Goal: Task Accomplishment & Management: Complete application form

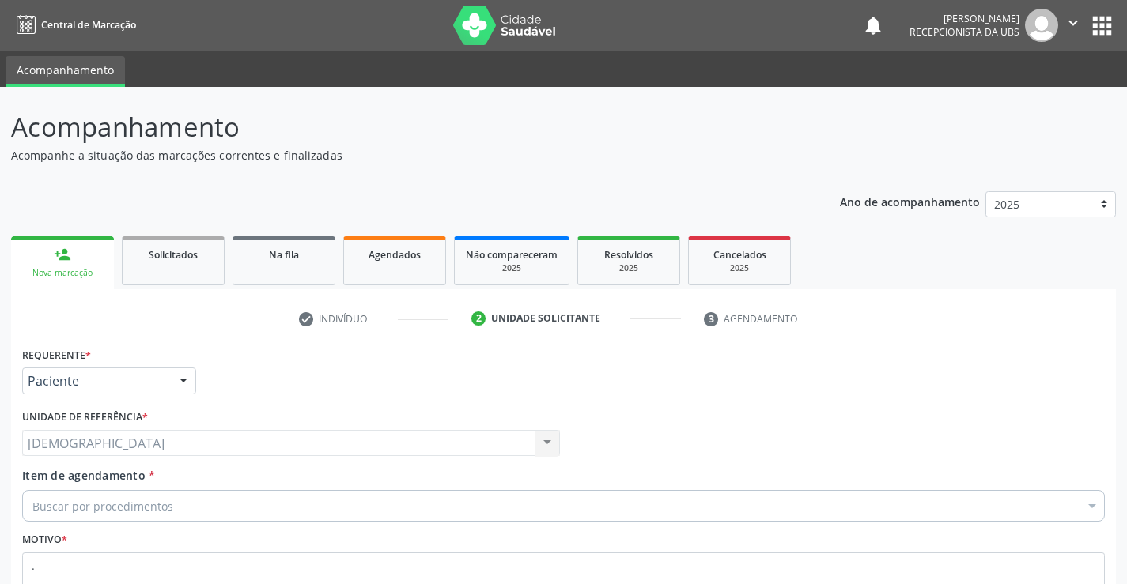
scroll to position [132, 0]
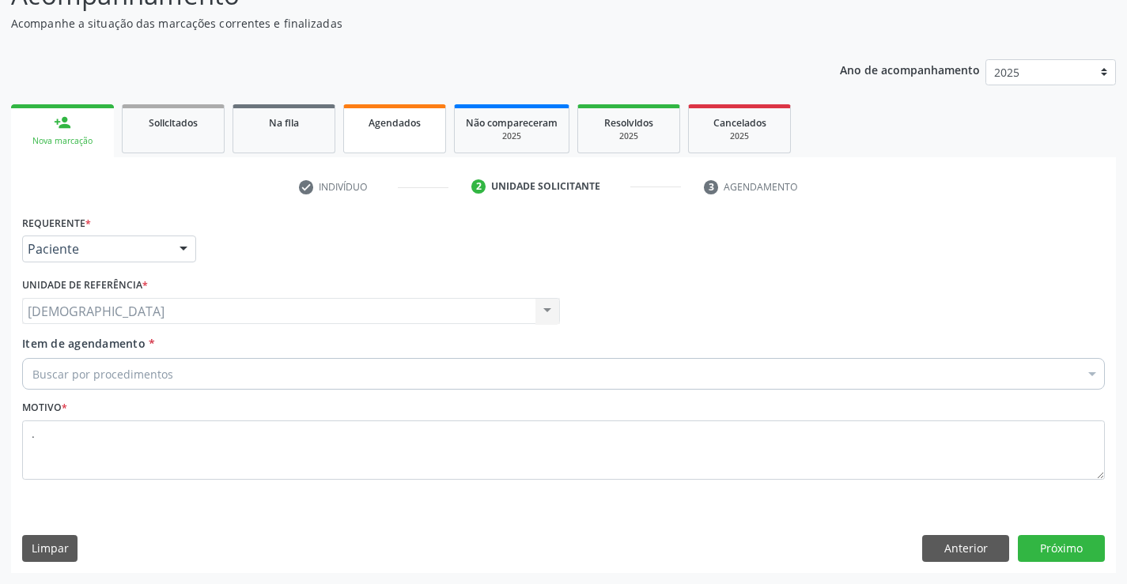
click at [417, 131] on link "Agendados" at bounding box center [394, 128] width 103 height 49
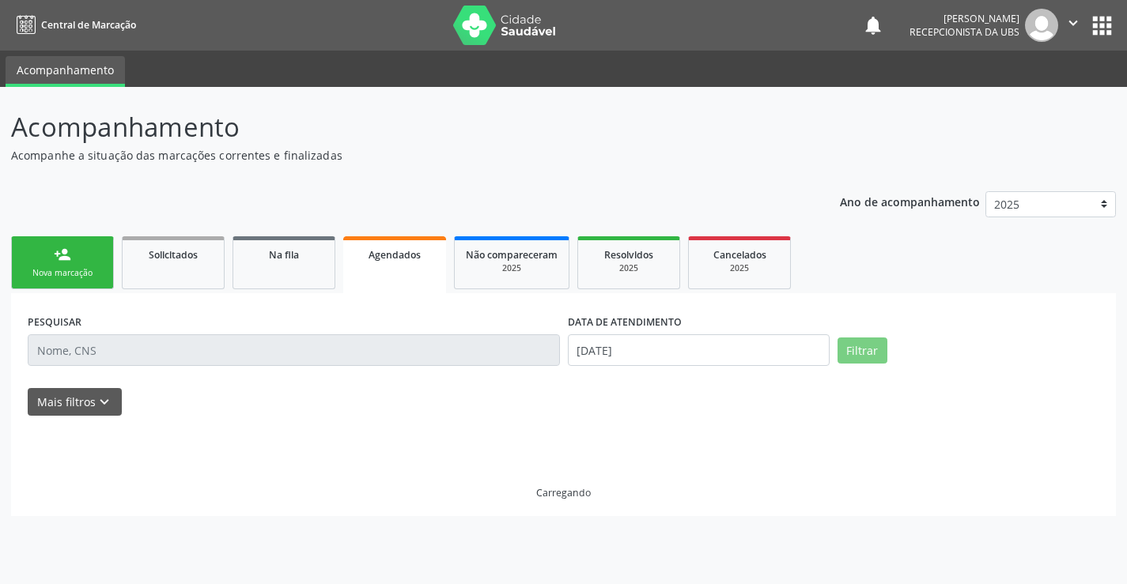
scroll to position [0, 0]
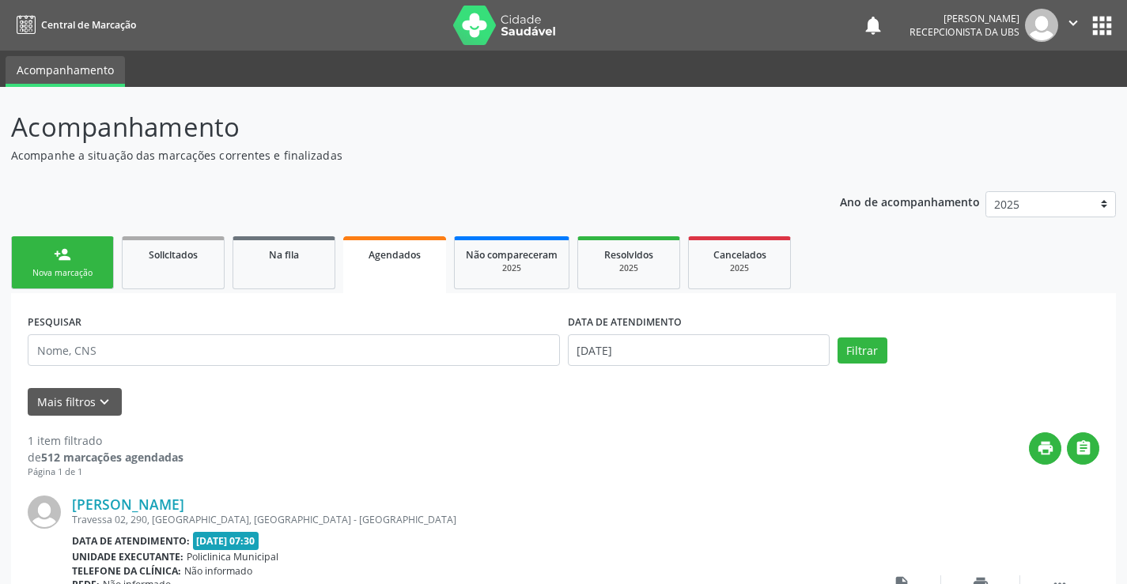
click at [362, 270] on link "Agendados" at bounding box center [394, 264] width 103 height 57
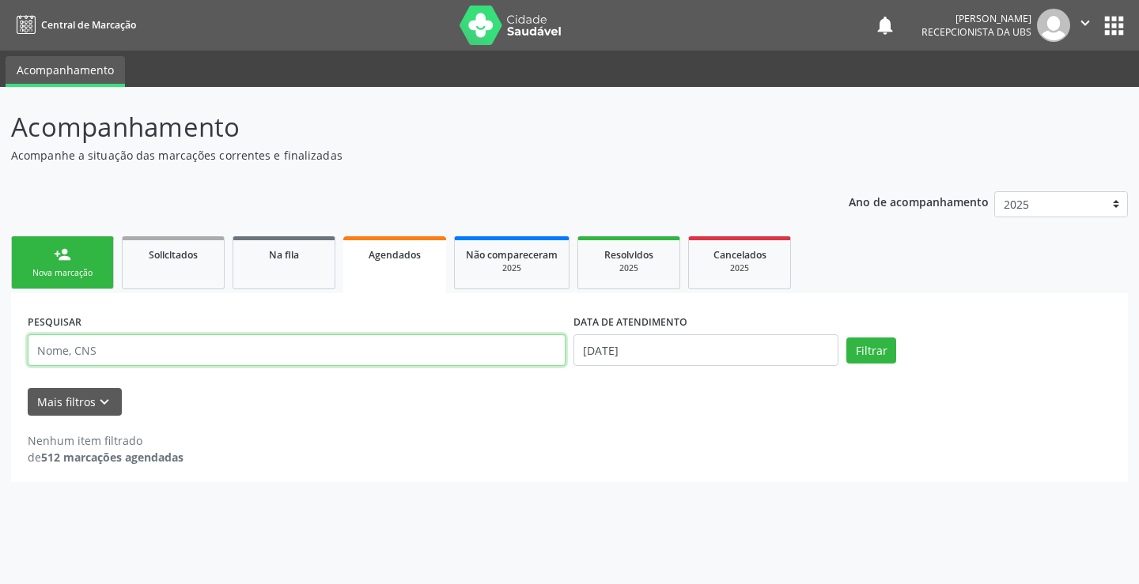
click at [155, 352] on input "text" at bounding box center [297, 351] width 538 height 32
type input "702108763648598"
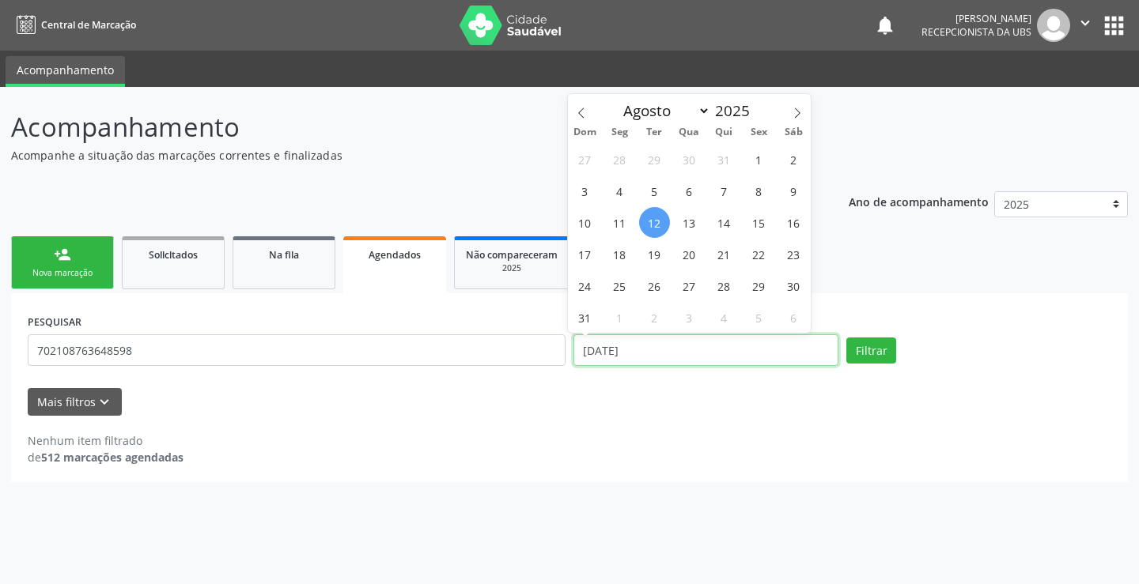
click at [728, 346] on input "[DATE]" at bounding box center [705, 351] width 265 height 32
click at [852, 347] on button "Filtrar" at bounding box center [871, 351] width 50 height 27
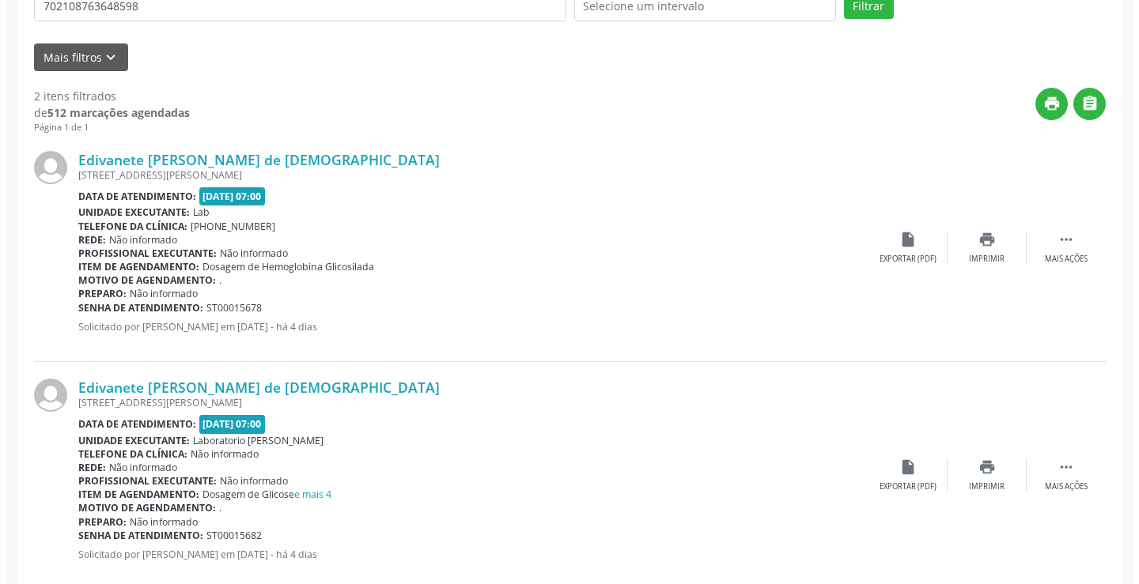
scroll to position [377, 0]
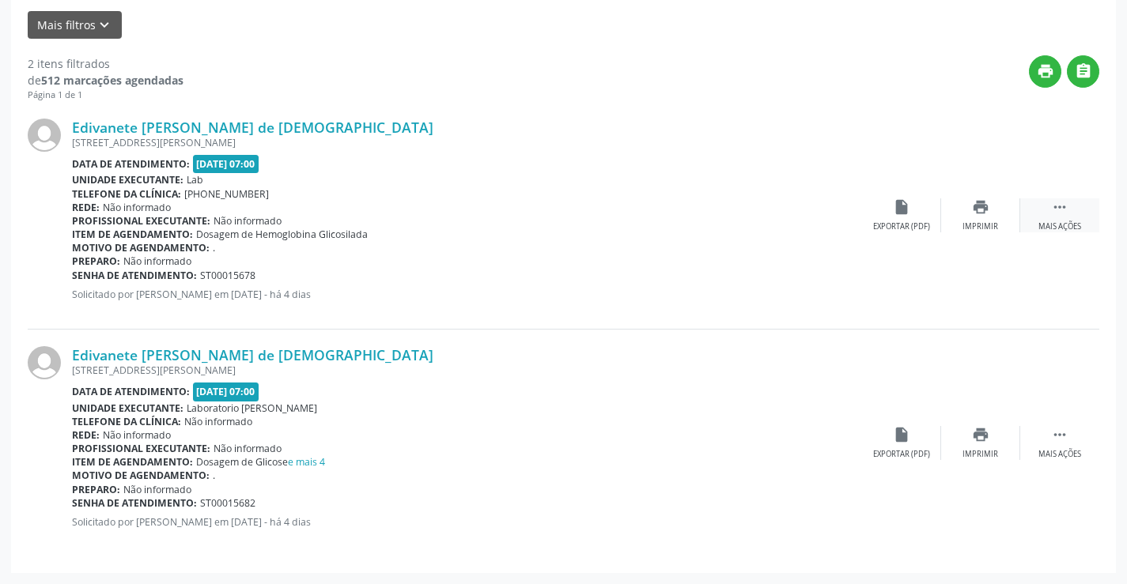
click at [1067, 210] on icon "" at bounding box center [1059, 207] width 17 height 17
click at [898, 209] on icon "cancel" at bounding box center [901, 207] width 17 height 17
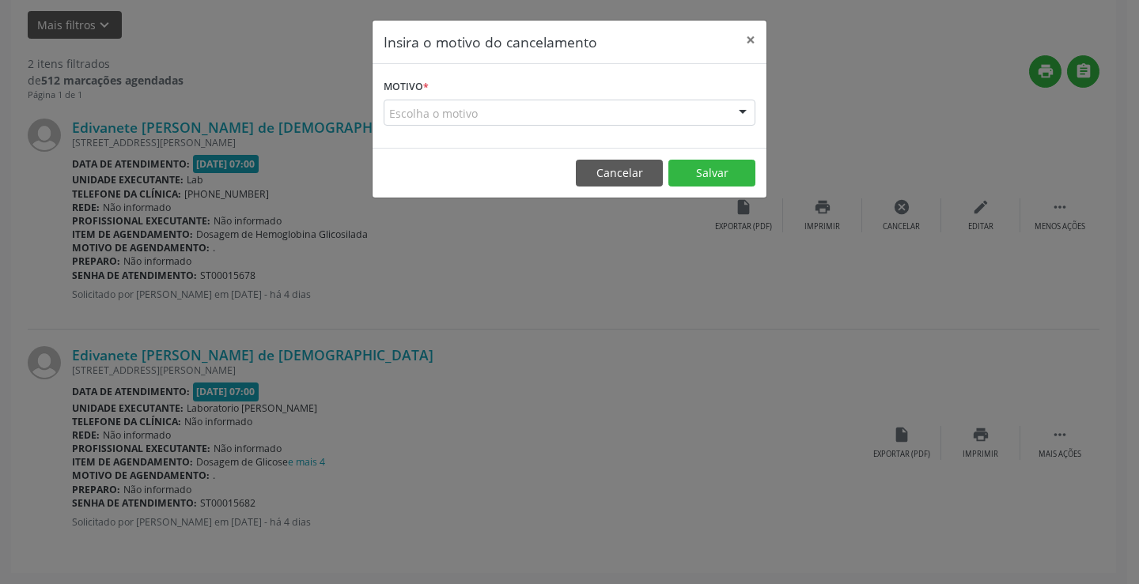
click at [741, 105] on div at bounding box center [743, 113] width 24 height 27
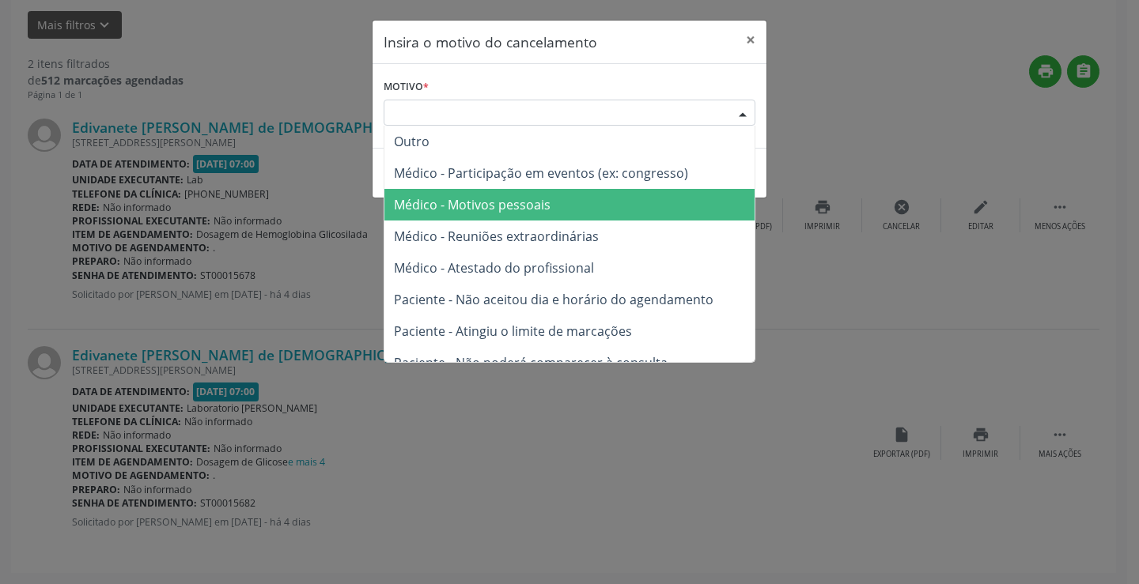
click at [543, 207] on span "Médico - Motivos pessoais" at bounding box center [472, 204] width 157 height 17
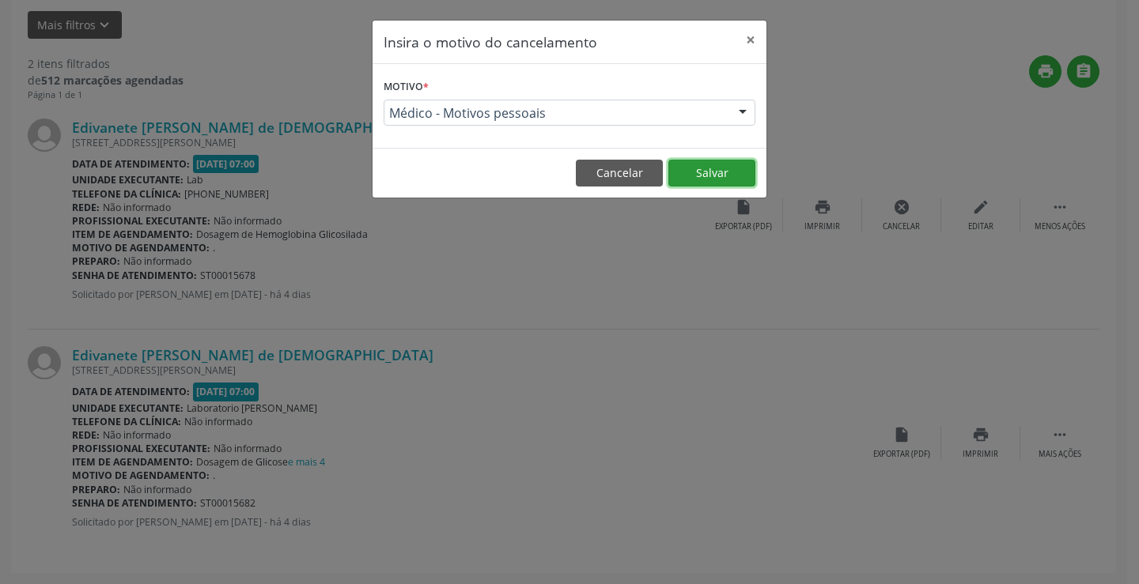
click at [699, 172] on button "Salvar" at bounding box center [711, 173] width 87 height 27
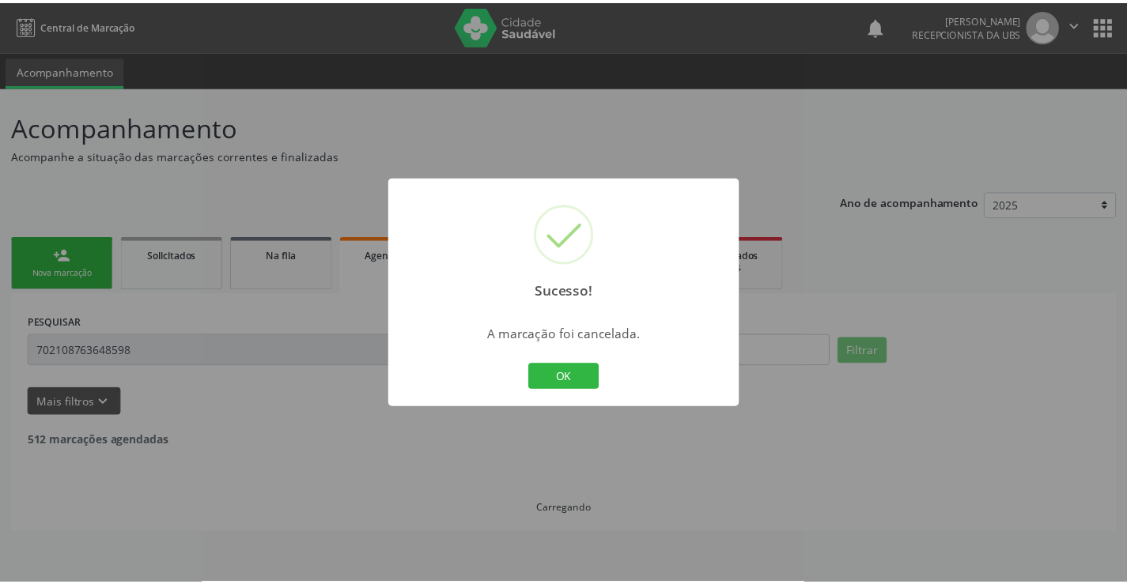
scroll to position [0, 0]
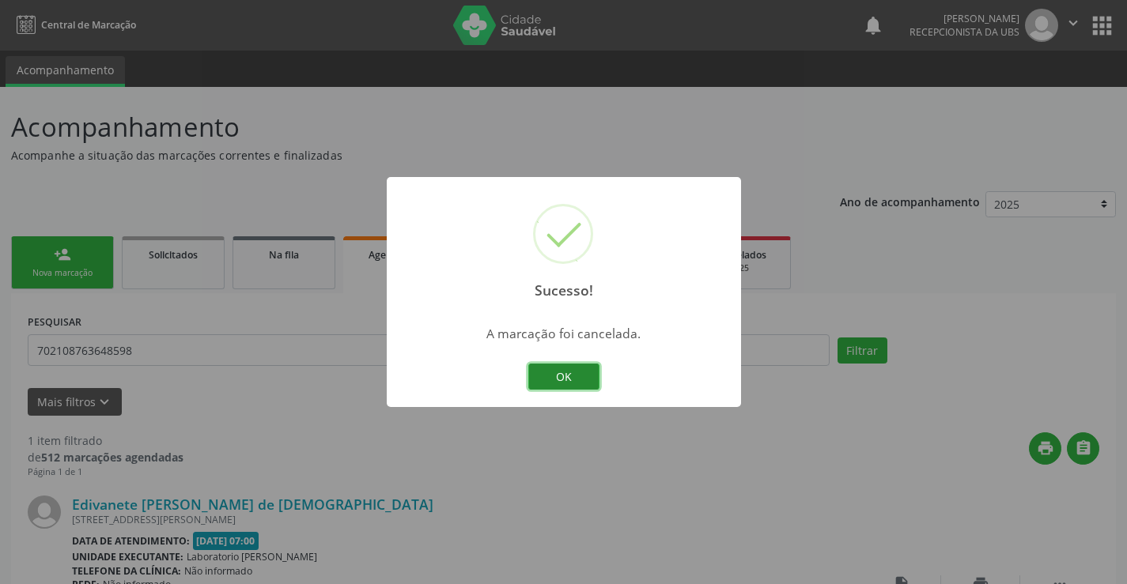
click at [550, 380] on button "OK" at bounding box center [563, 377] width 71 height 27
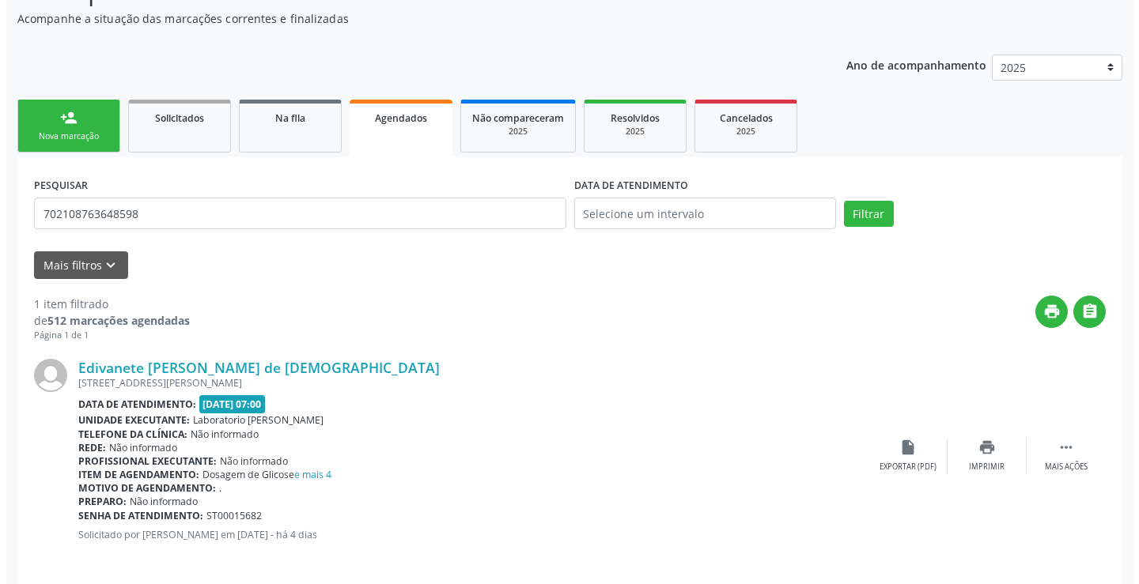
scroll to position [149, 0]
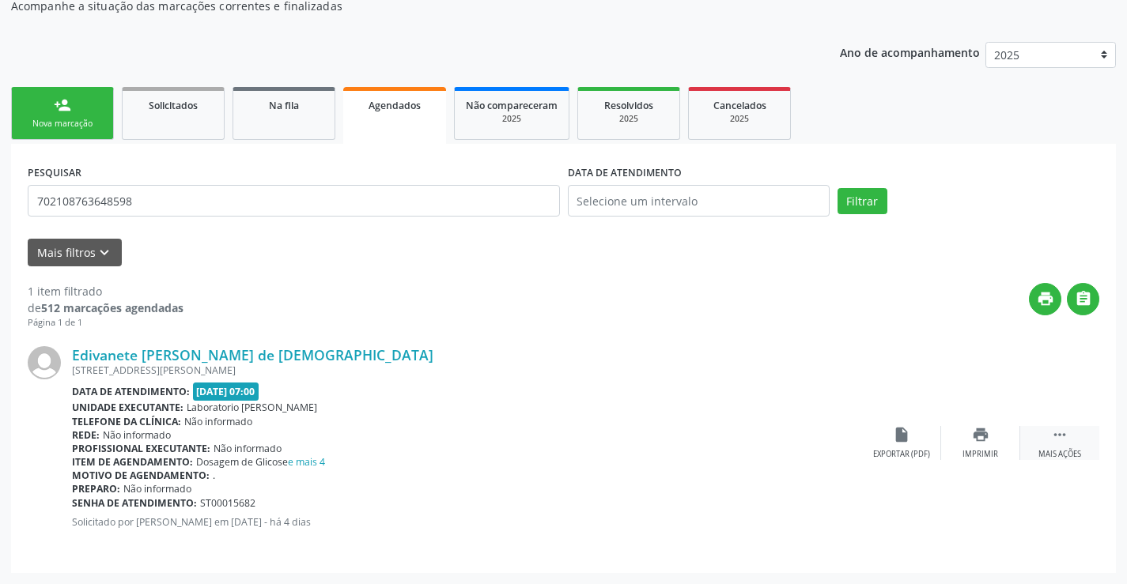
click at [1065, 444] on div " Mais ações" at bounding box center [1059, 443] width 79 height 34
click at [906, 442] on icon "cancel" at bounding box center [901, 434] width 17 height 17
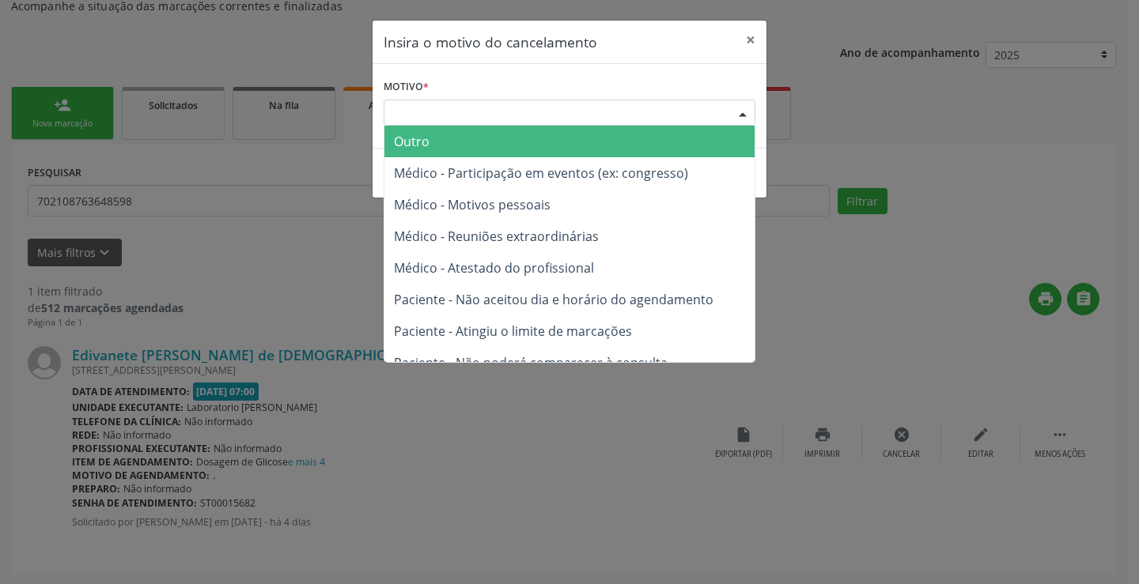
click at [617, 115] on div "Escolha o motivo" at bounding box center [570, 113] width 372 height 27
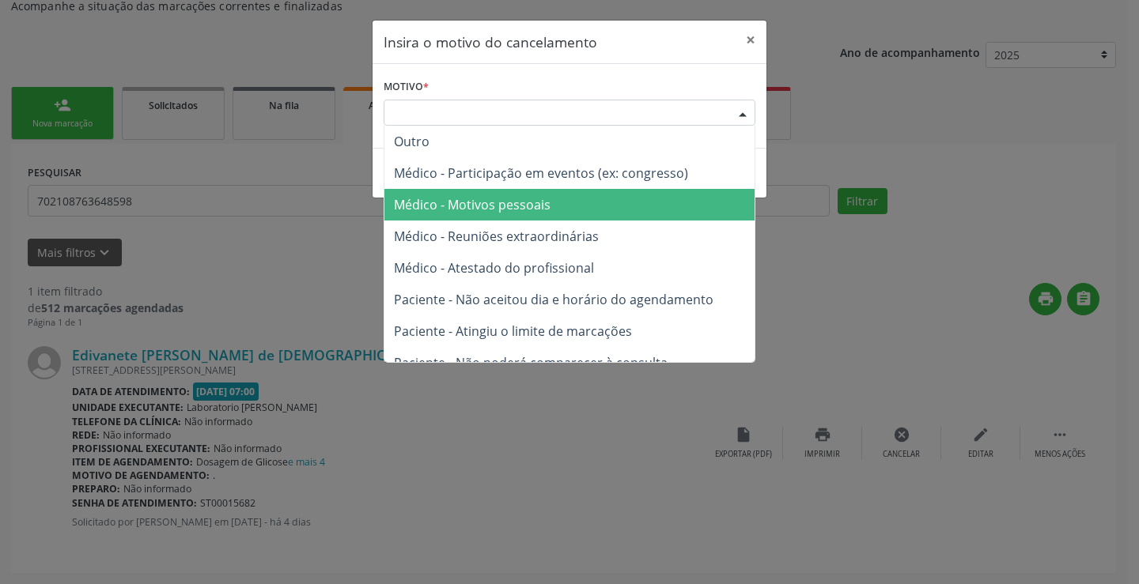
click at [596, 212] on span "Médico - Motivos pessoais" at bounding box center [569, 205] width 370 height 32
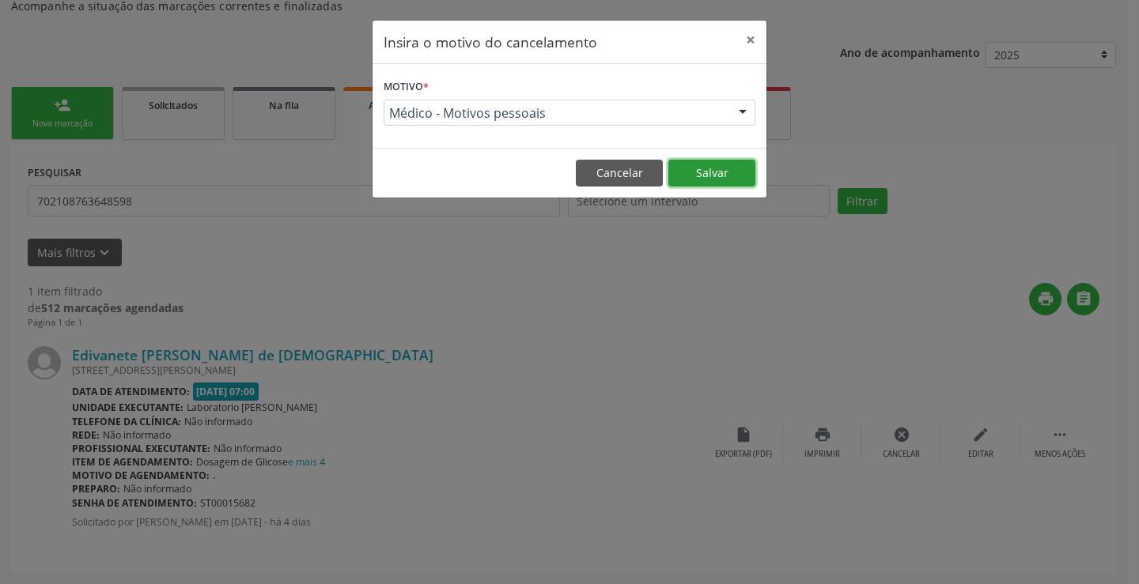
click at [716, 172] on button "Salvar" at bounding box center [711, 173] width 87 height 27
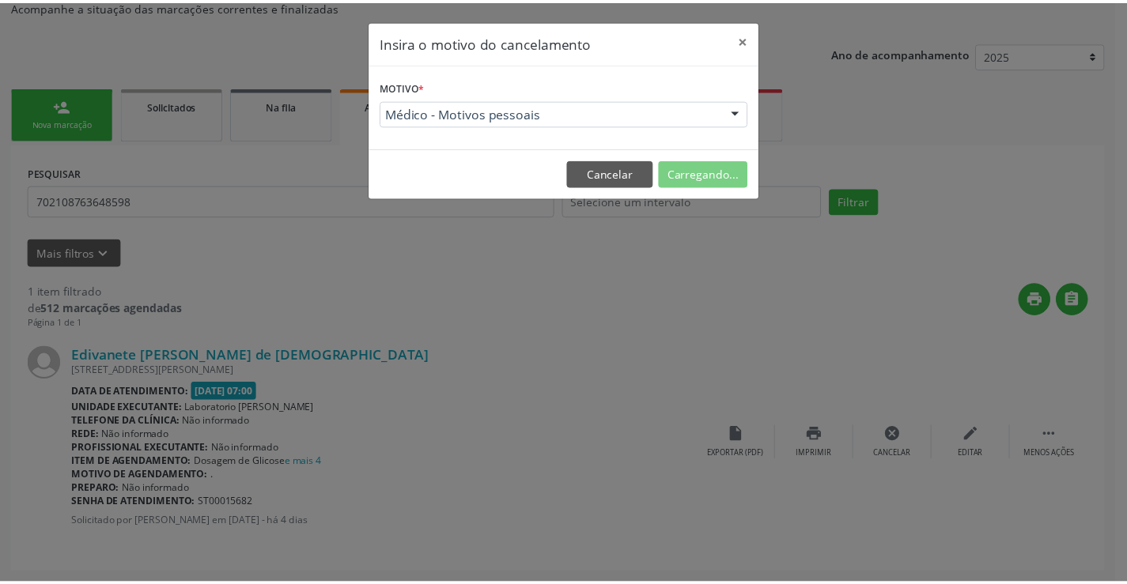
scroll to position [0, 0]
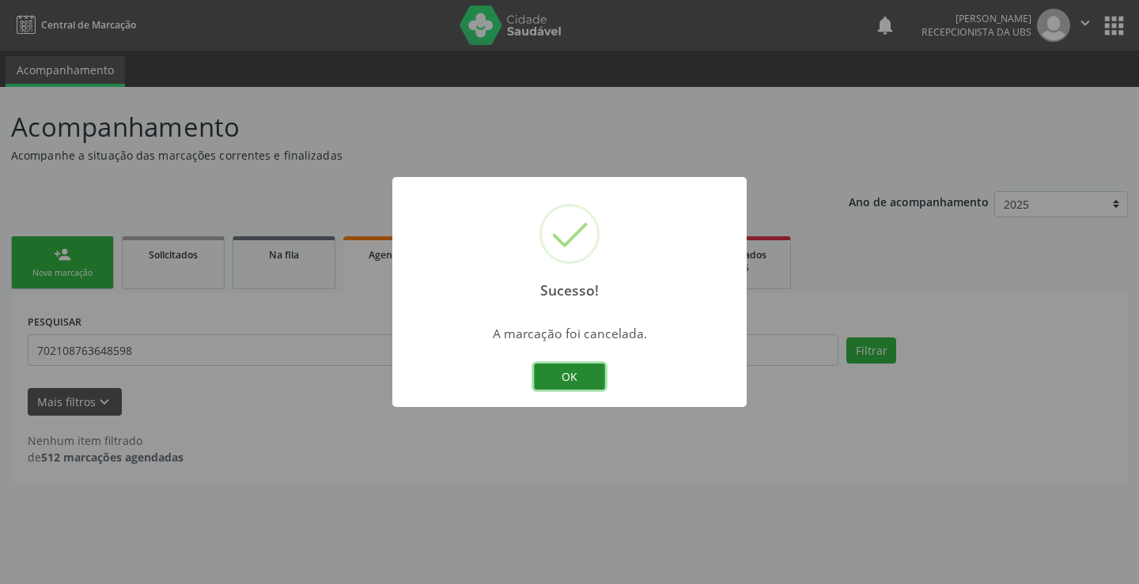
click at [572, 381] on button "OK" at bounding box center [569, 377] width 71 height 27
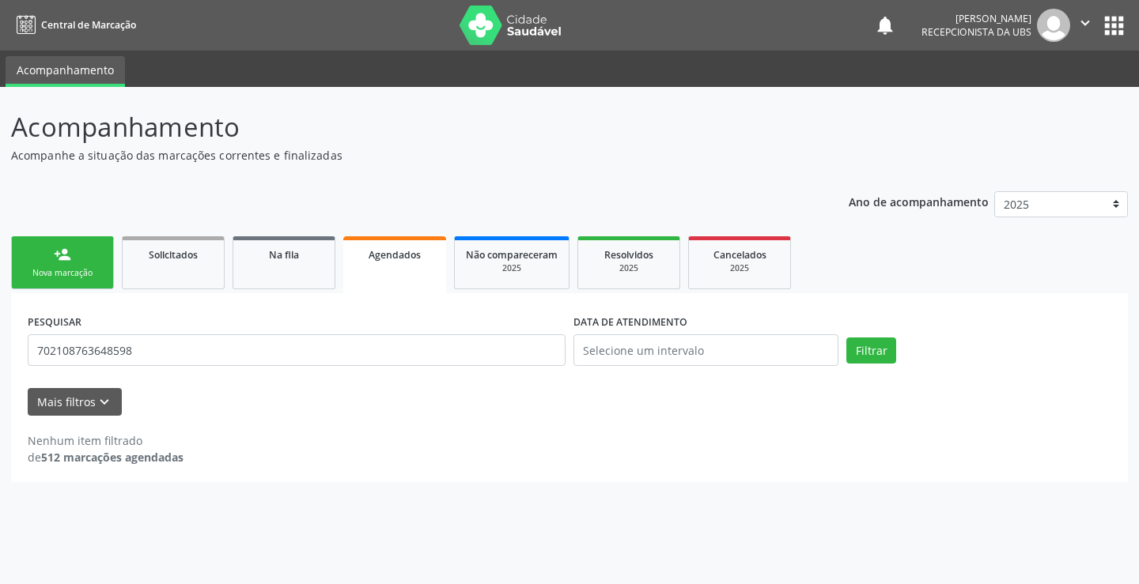
click at [51, 259] on link "person_add Nova marcação" at bounding box center [62, 262] width 103 height 53
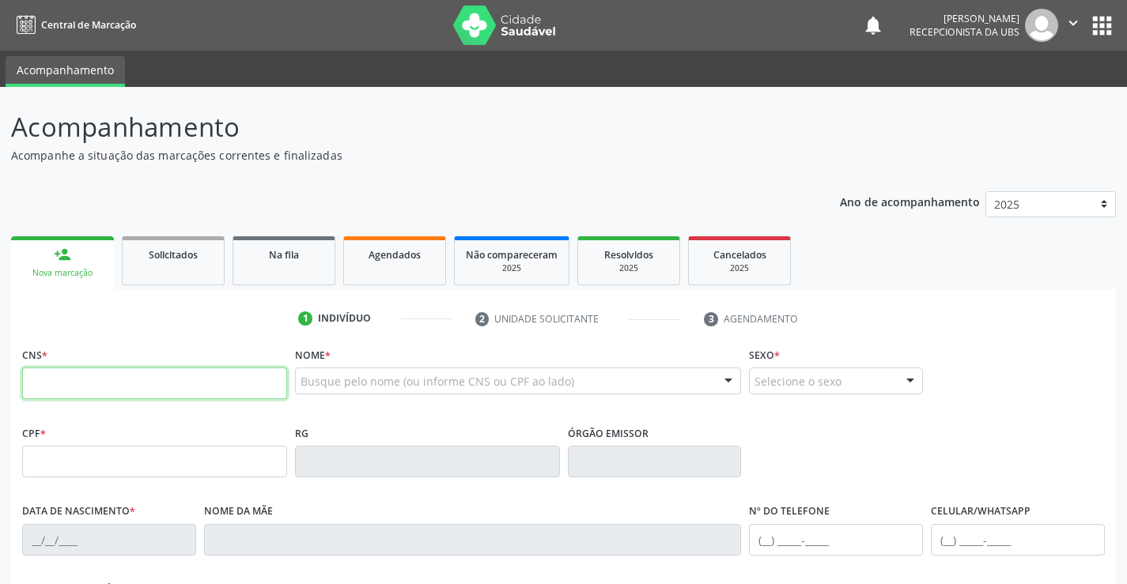
click at [170, 397] on input "text" at bounding box center [154, 384] width 265 height 32
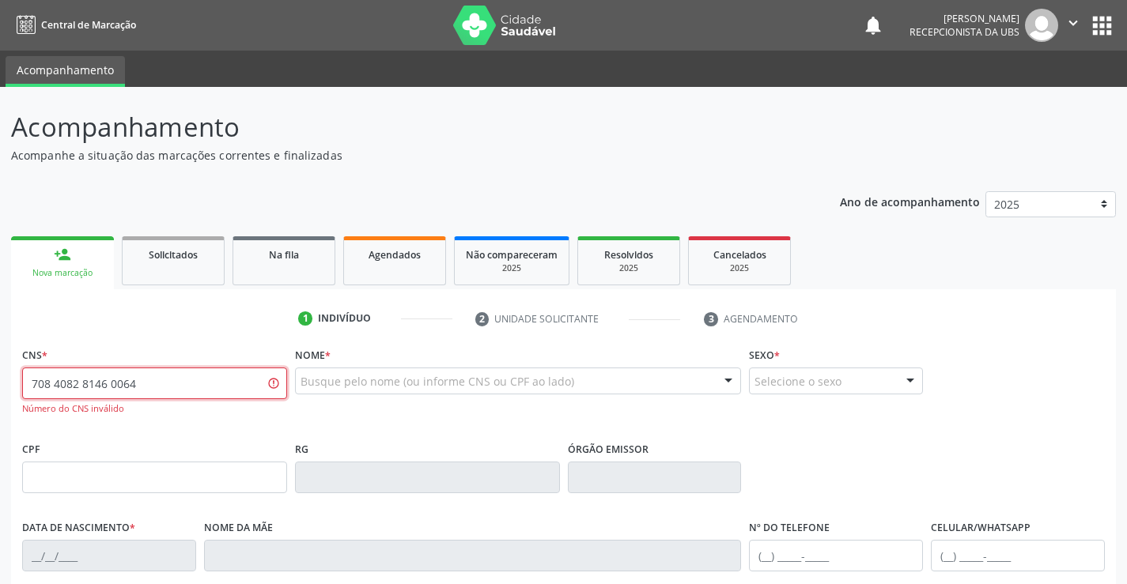
click at [218, 386] on input "708 4082 8146 0064" at bounding box center [154, 384] width 265 height 32
type input "7"
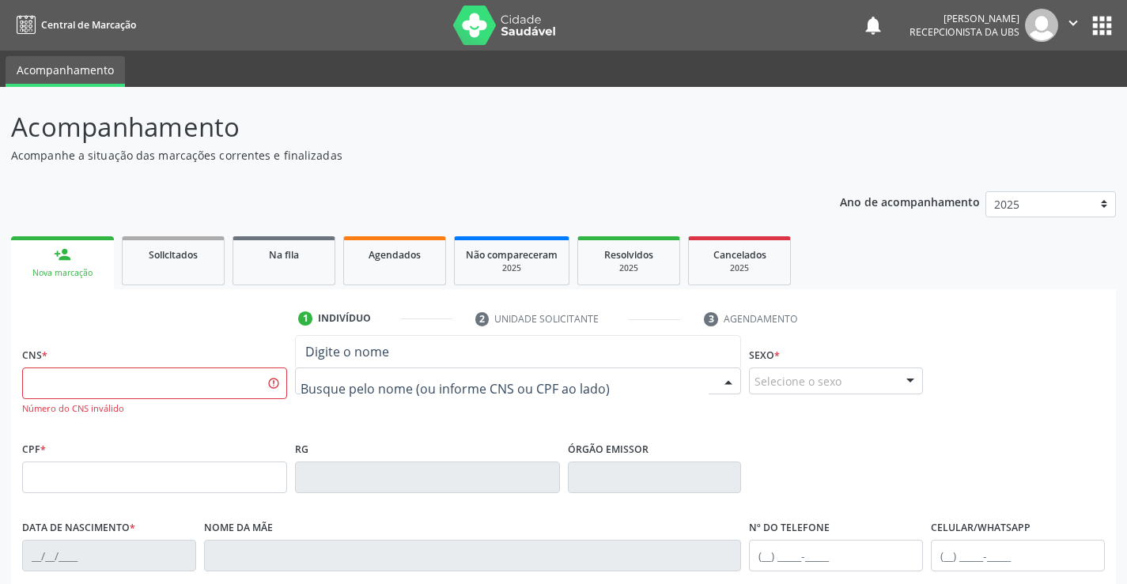
click at [484, 373] on div at bounding box center [518, 381] width 447 height 27
click at [482, 388] on input "text" at bounding box center [505, 389] width 409 height 32
click at [241, 340] on div "1 Indivíduo 2 Unidade solicitante 3 Agendamento CNS * Número do CNS inválido No…" at bounding box center [563, 584] width 1105 height 556
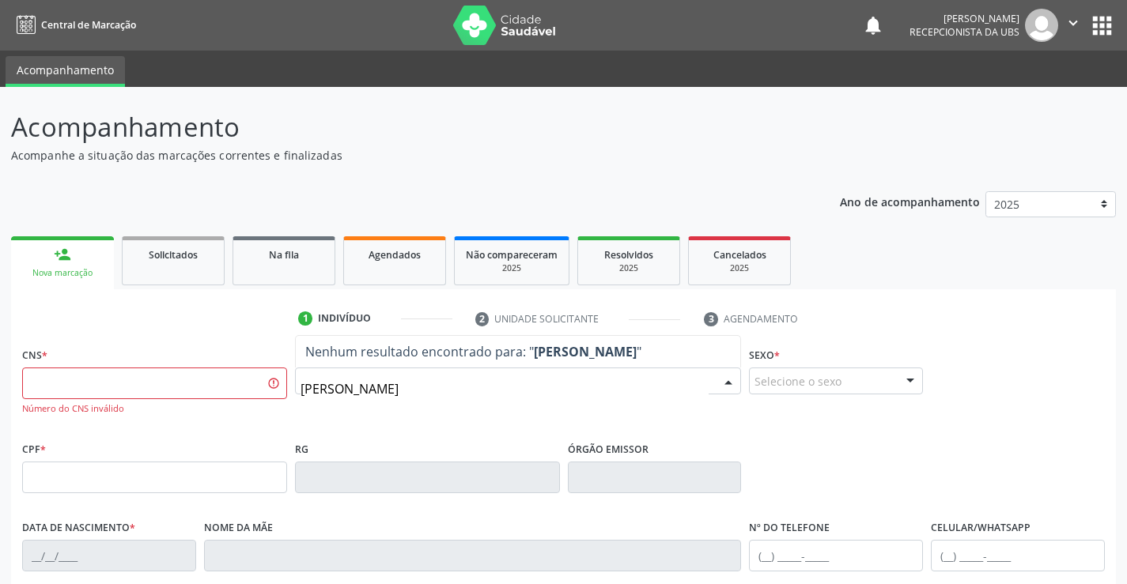
type input "[PERSON_NAME]"
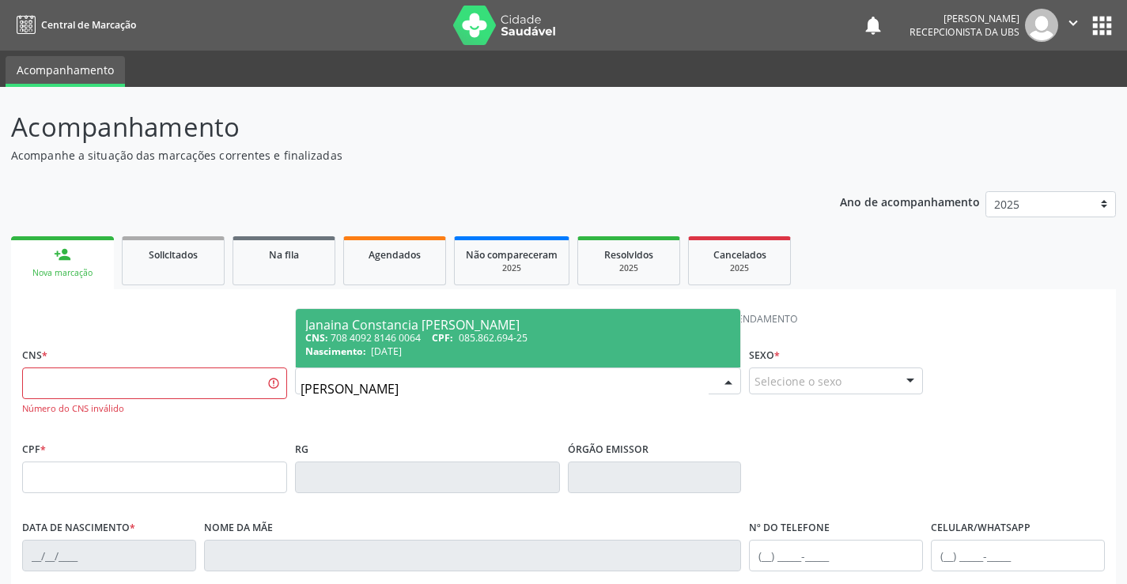
click at [484, 329] on div "Janaina Constancia [PERSON_NAME]" at bounding box center [518, 325] width 426 height 13
type input "708 4092 8146 0064"
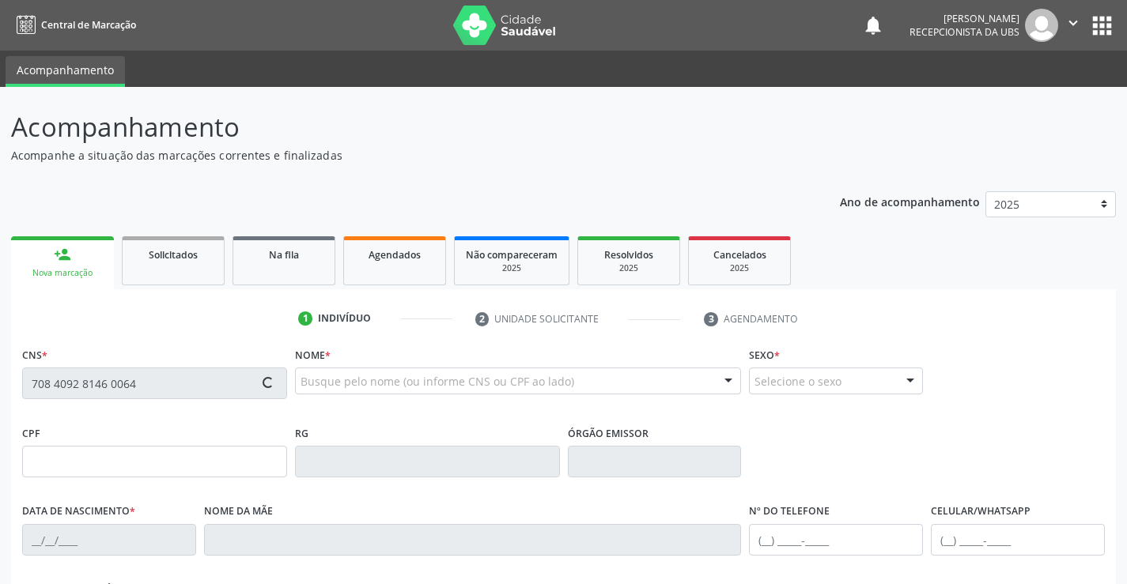
type input "085.862.694-25"
type input "[DATE]"
type input "Terezinha Constancia Gaia Franca"
type input "[PHONE_NUMBER]"
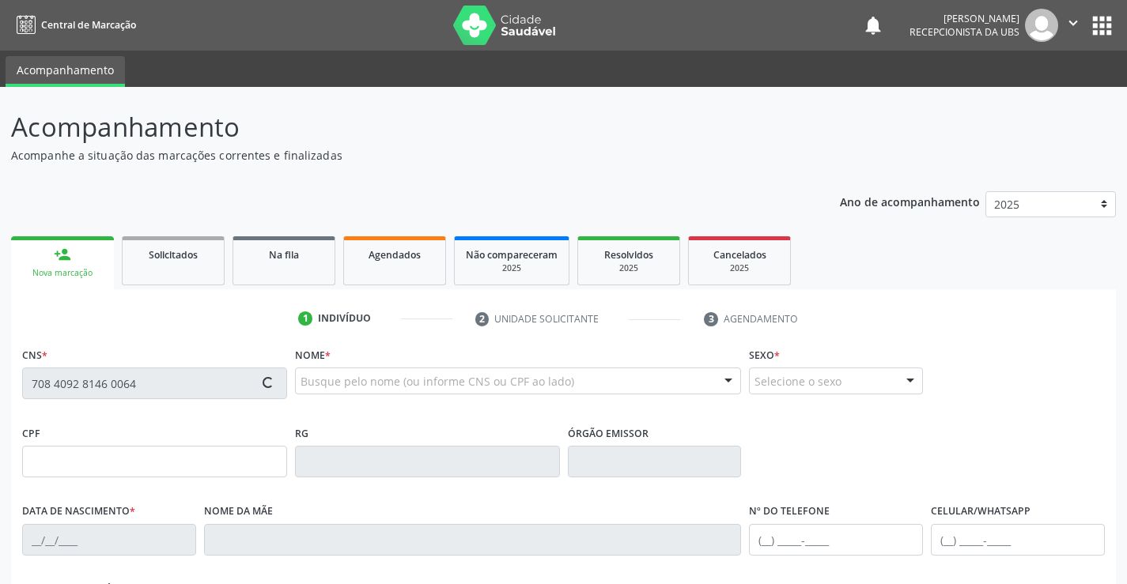
type input "011.805.587-90"
type input "1152"
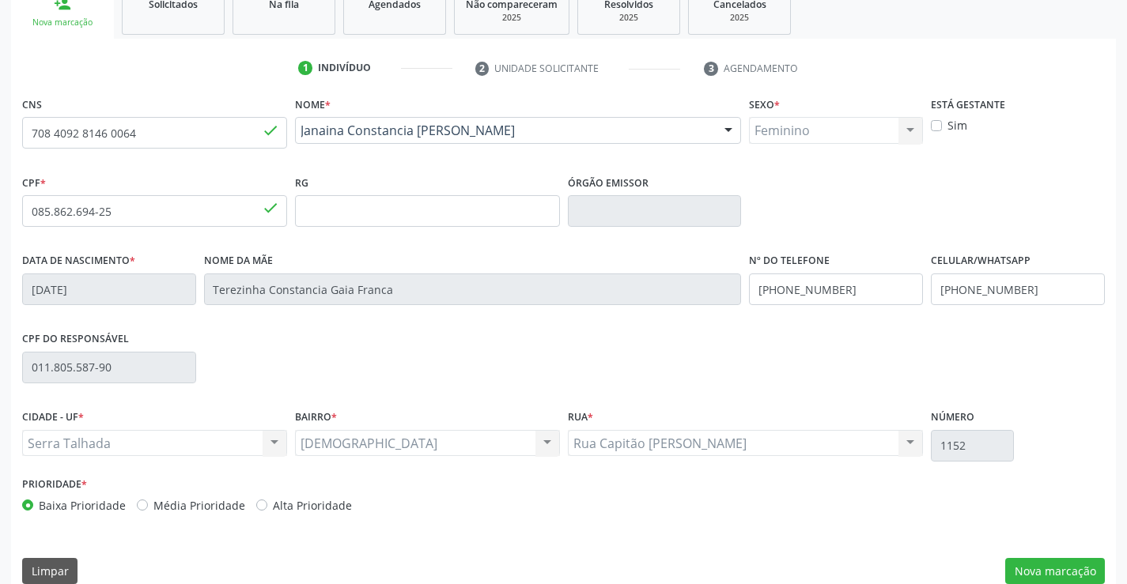
scroll to position [273, 0]
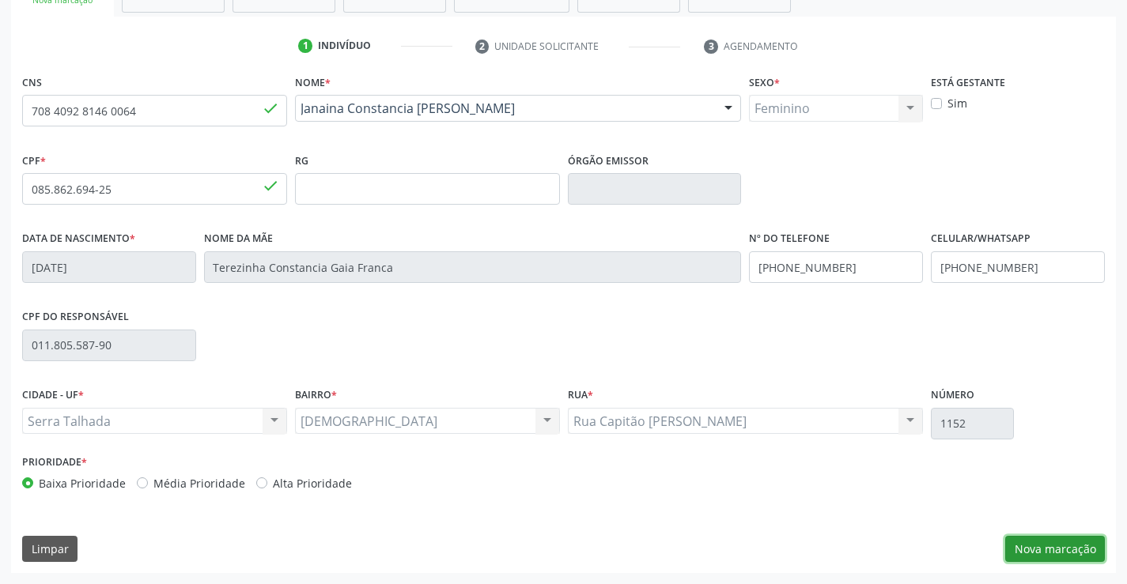
click at [1016, 546] on button "Nova marcação" at bounding box center [1055, 549] width 100 height 27
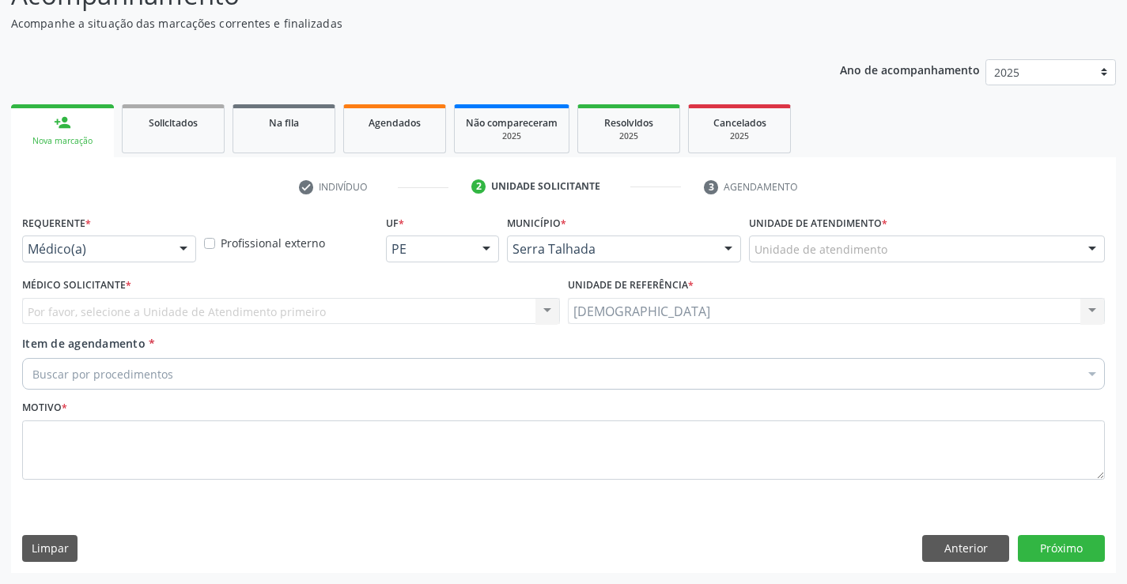
scroll to position [132, 0]
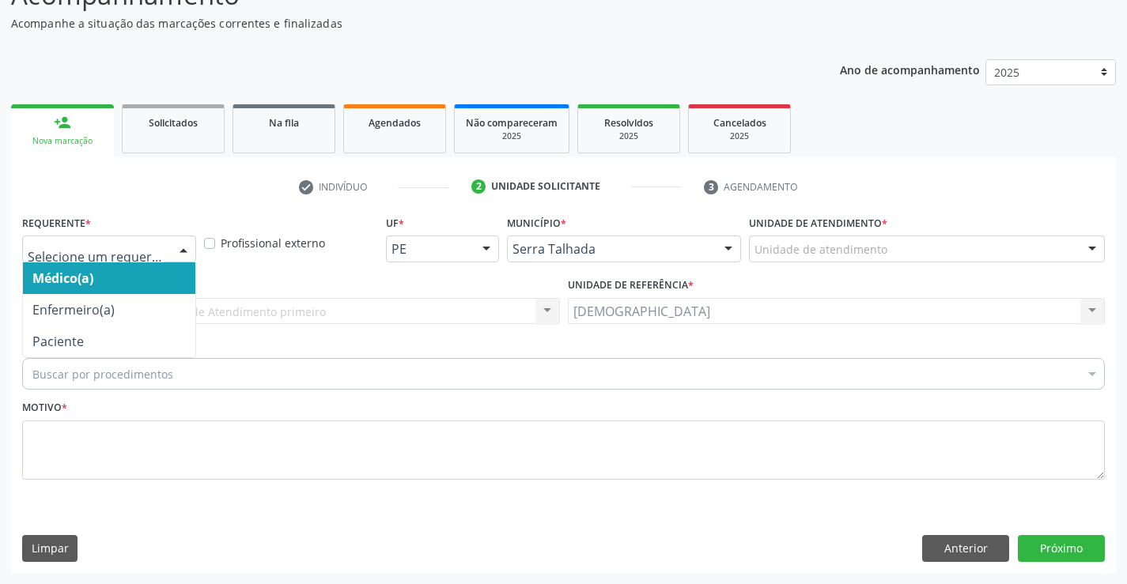
click at [180, 248] on div at bounding box center [184, 249] width 24 height 27
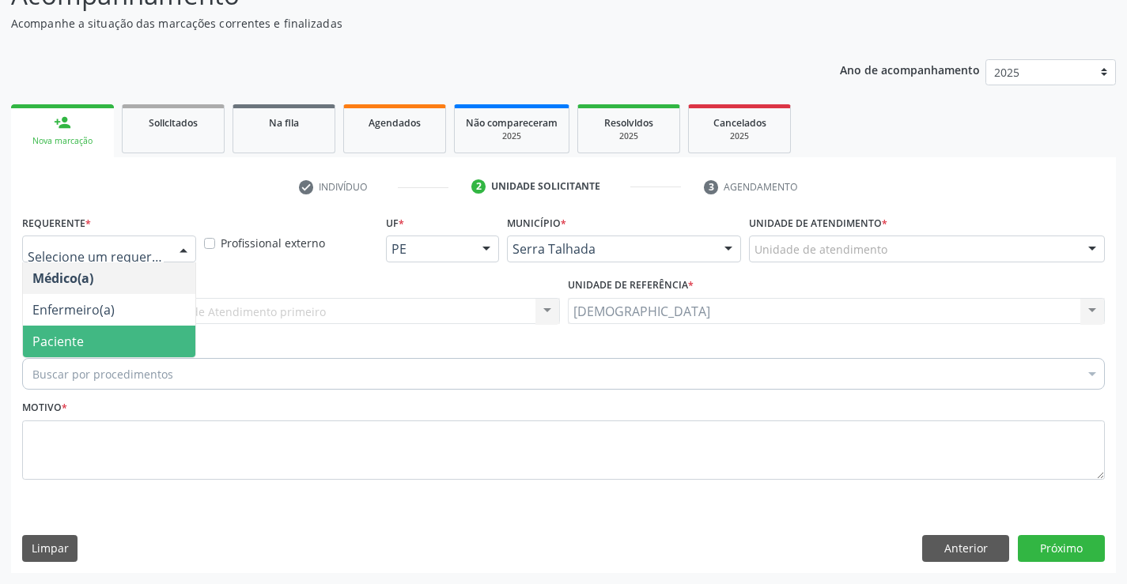
click at [126, 347] on span "Paciente" at bounding box center [109, 342] width 172 height 32
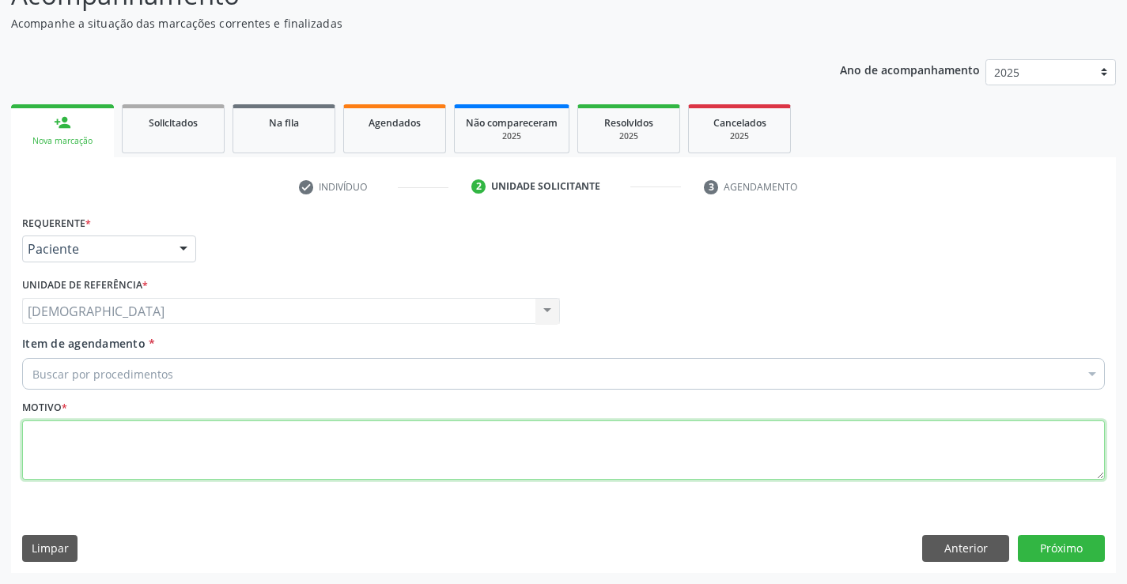
click at [119, 459] on textarea at bounding box center [563, 451] width 1083 height 60
type textarea "."
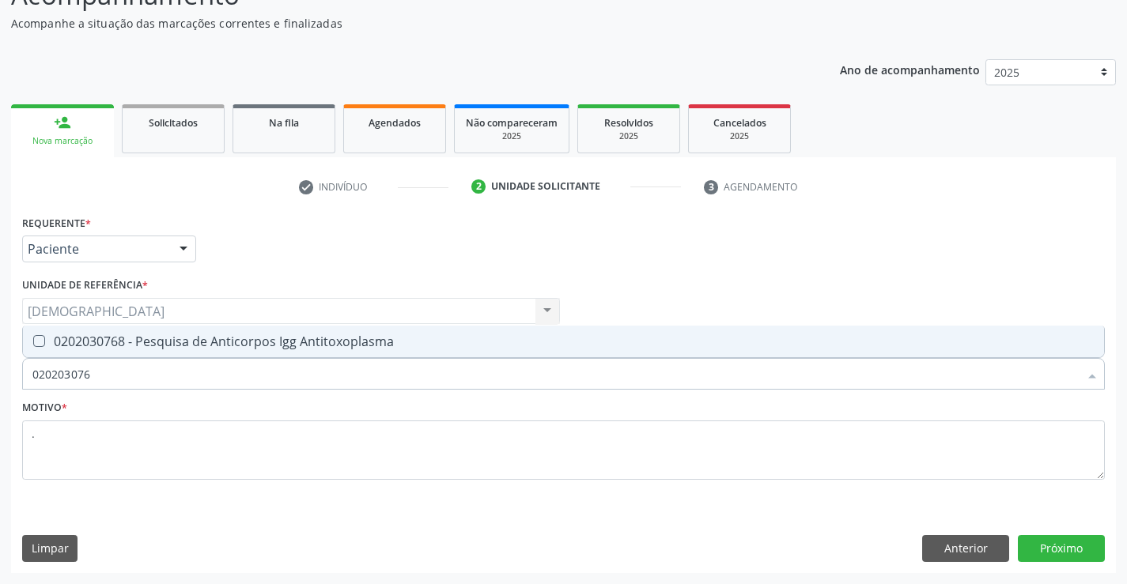
type input "0202030768"
click at [148, 335] on div "0202030768 - Pesquisa de Anticorpos Igg Antitoxoplasma" at bounding box center [563, 341] width 1062 height 13
checkbox Antitoxoplasma "true"
type input "02020307"
checkbox Antitoxoplasma "false"
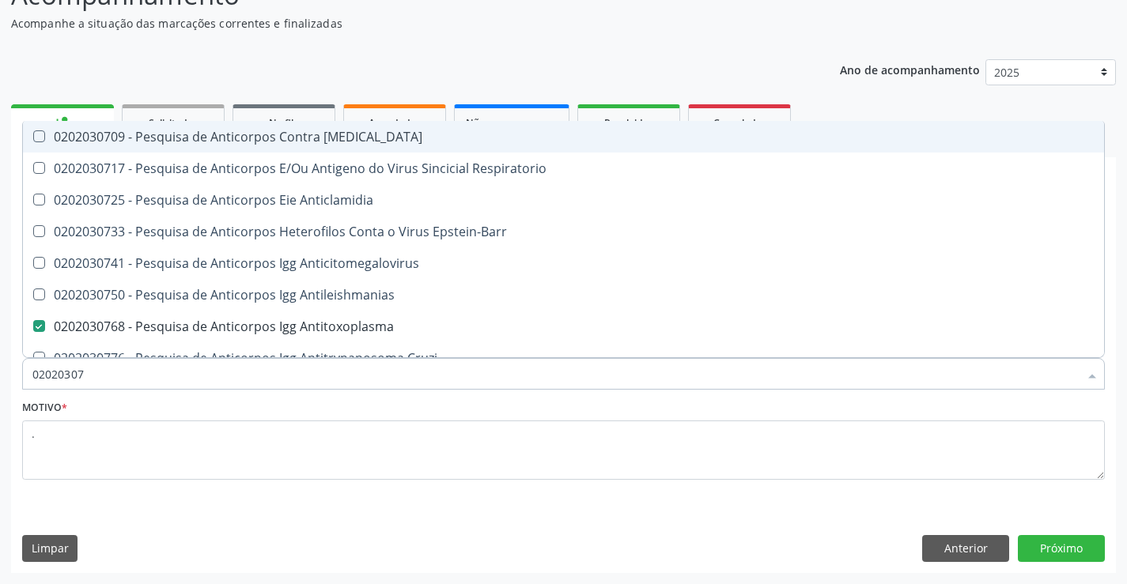
type input "0202030"
checkbox Antitoxoplasma "false"
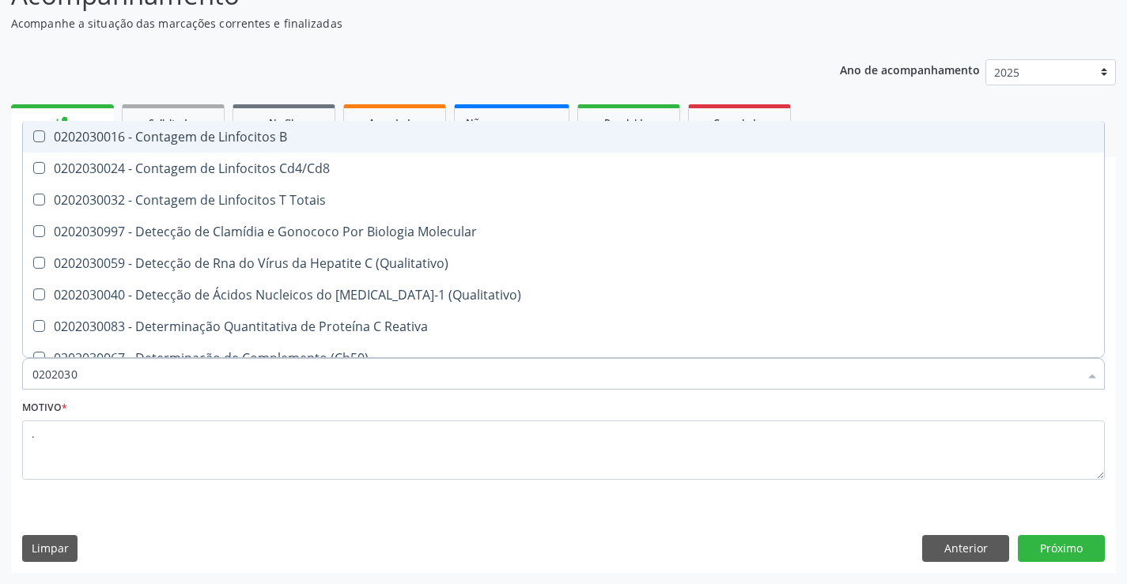
type input "020203"
checkbox Antitoxoplasma "false"
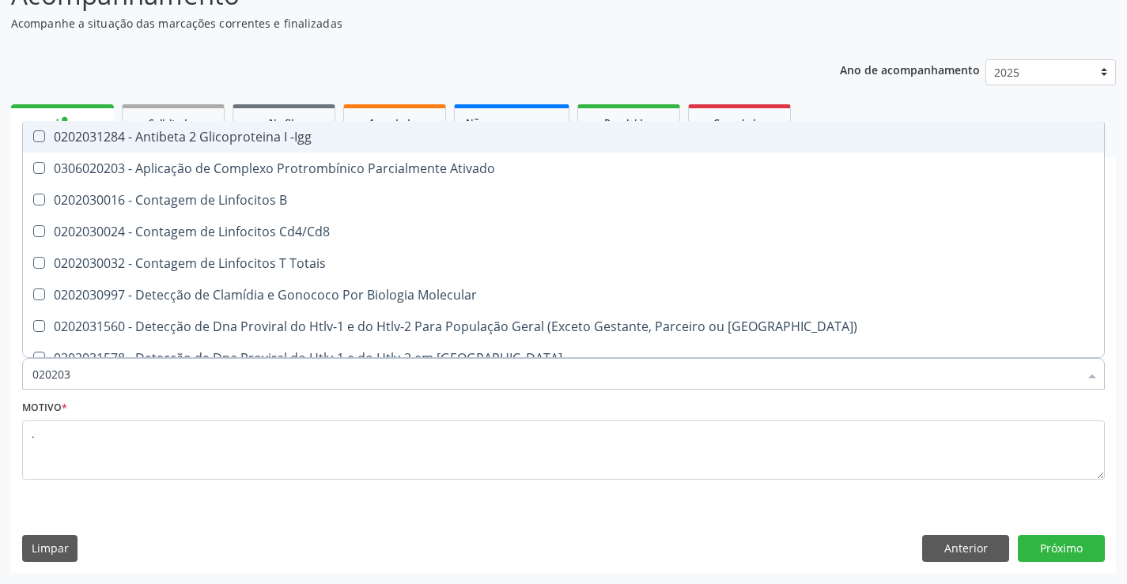
type input "0202030"
checkbox \(Ro\) "true"
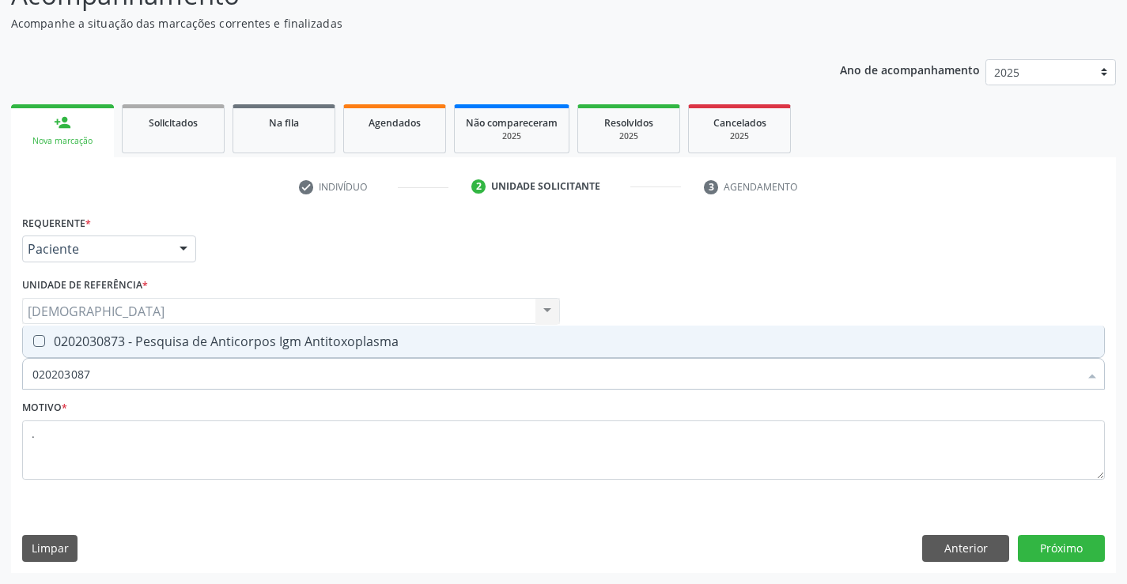
type input "0202030873"
click at [133, 346] on div "0202030873 - Pesquisa de Anticorpos Igm Antitoxoplasma" at bounding box center [563, 341] width 1062 height 13
checkbox Antitoxoplasma "true"
type input "02020308"
checkbox Antitoxoplasma "false"
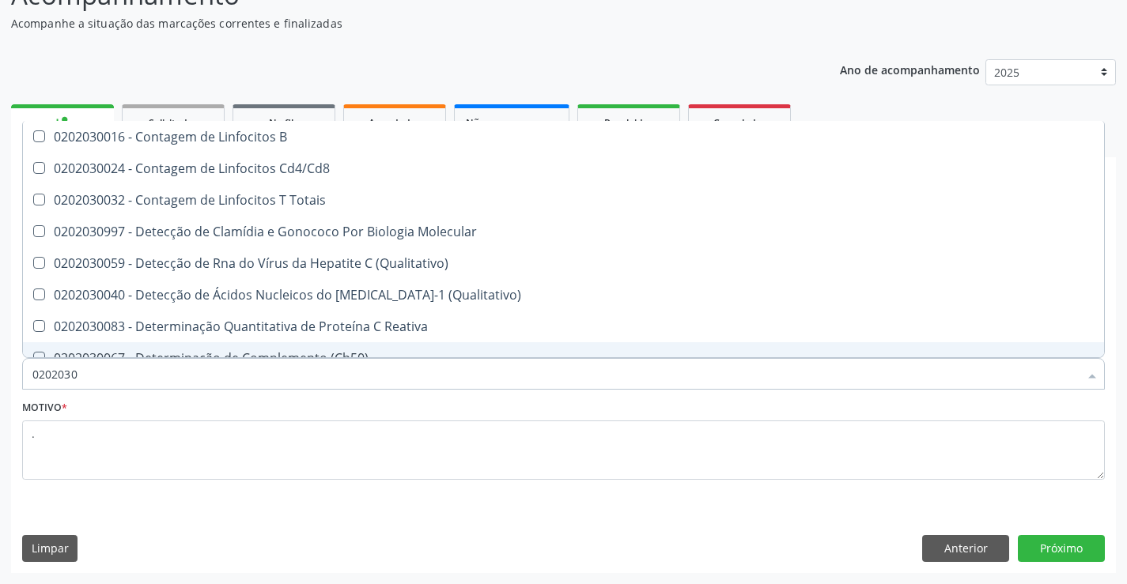
type input "020203"
checkbox Antitoxoplasma "false"
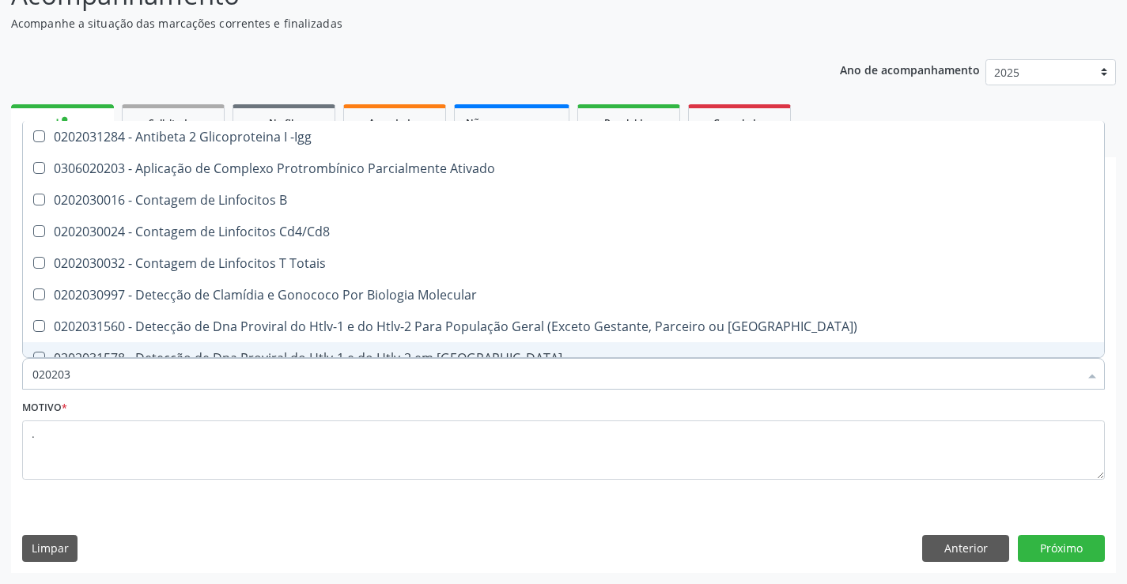
type input "02020"
checkbox Antitoxoplasma "false"
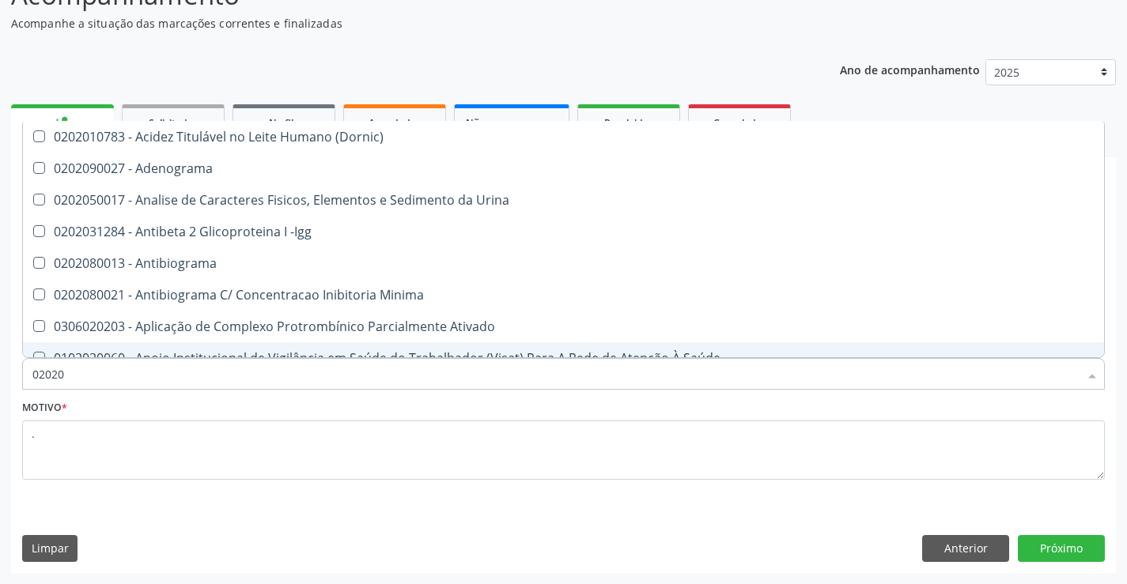
type input "0202"
checkbox Antitoxoplasma "false"
checkbox Fezes "true"
checkbox \(Urina\) "true"
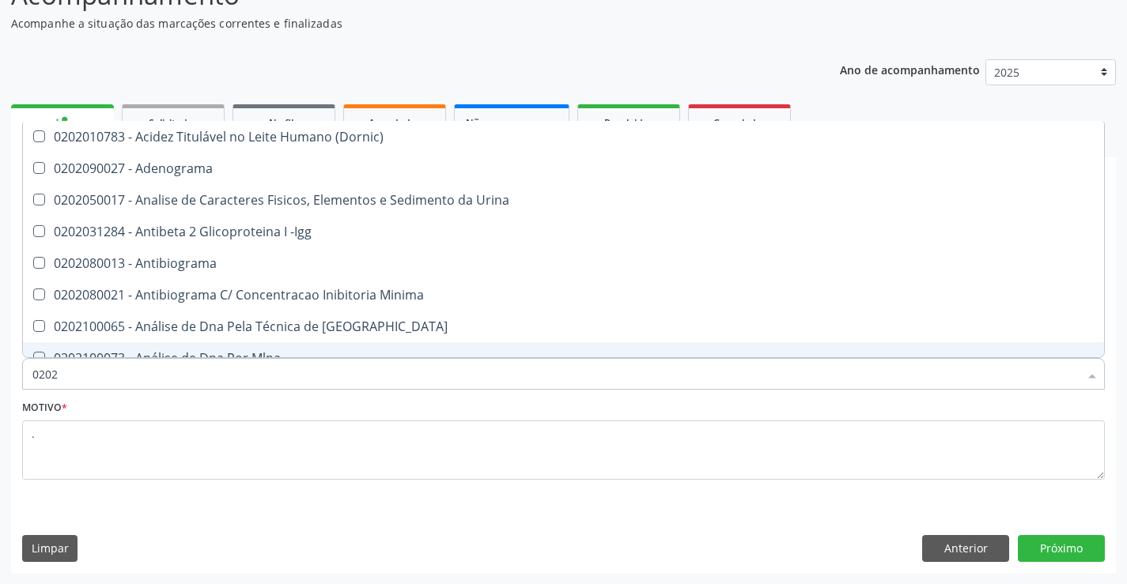
type input "020"
checkbox Antitoxoplasma "false"
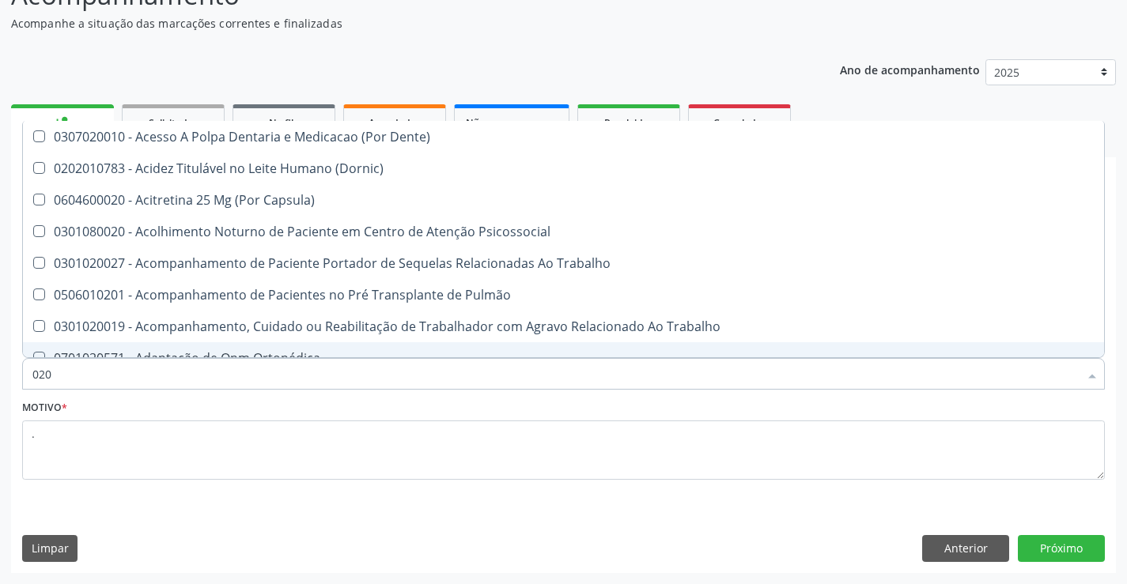
click at [126, 389] on input "020" at bounding box center [555, 374] width 1046 height 32
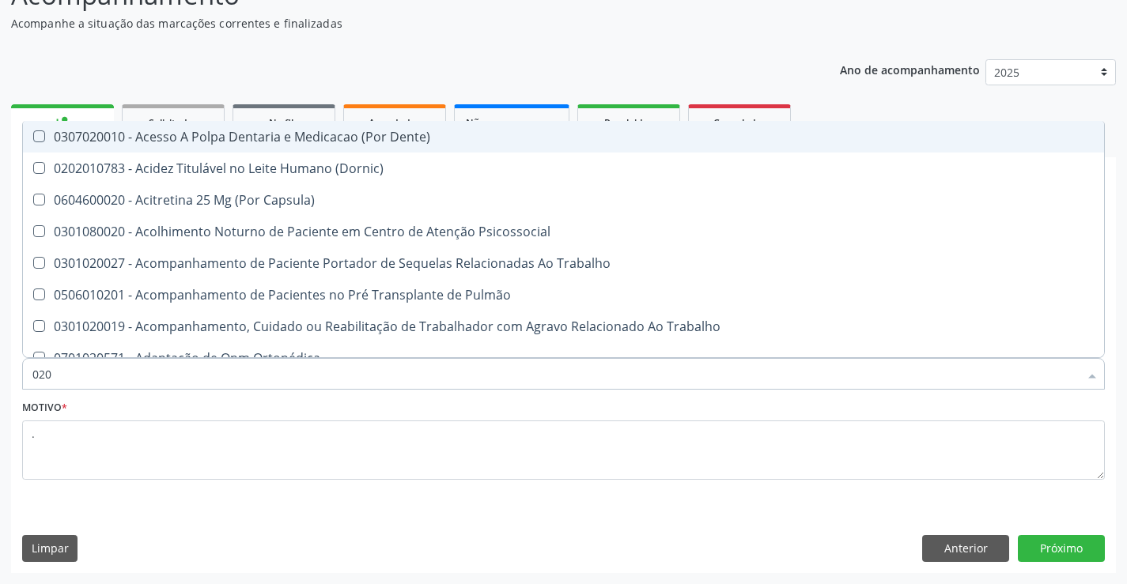
type input "0202"
checkbox Dosagens\) "true"
checkbox Euglobulina "true"
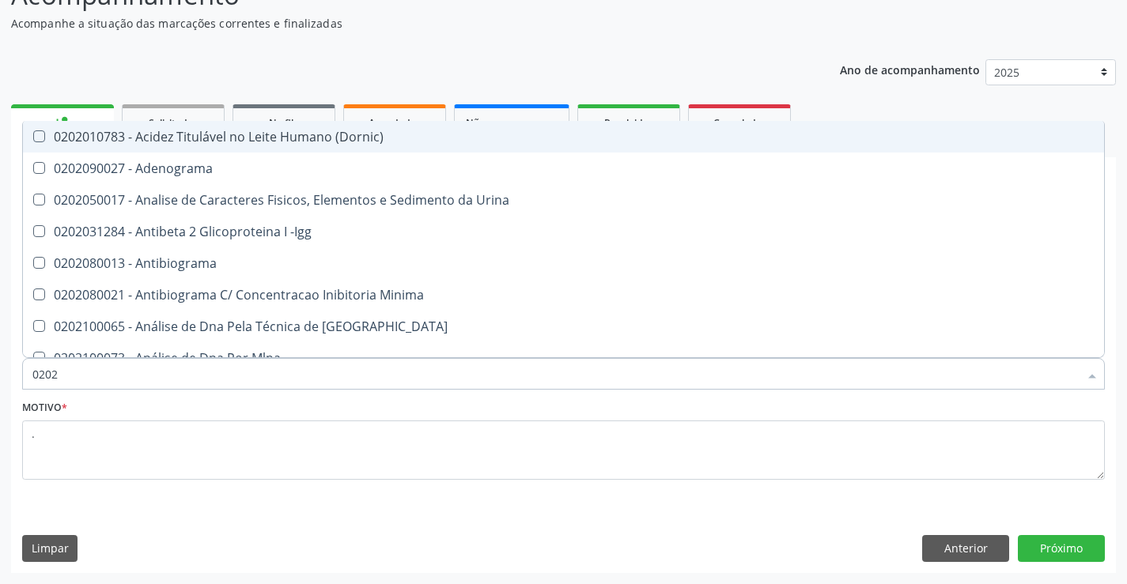
type input "02020"
checkbox Carini "true"
checkbox Parceria\) "true"
checkbox Antitoxoplasma "false"
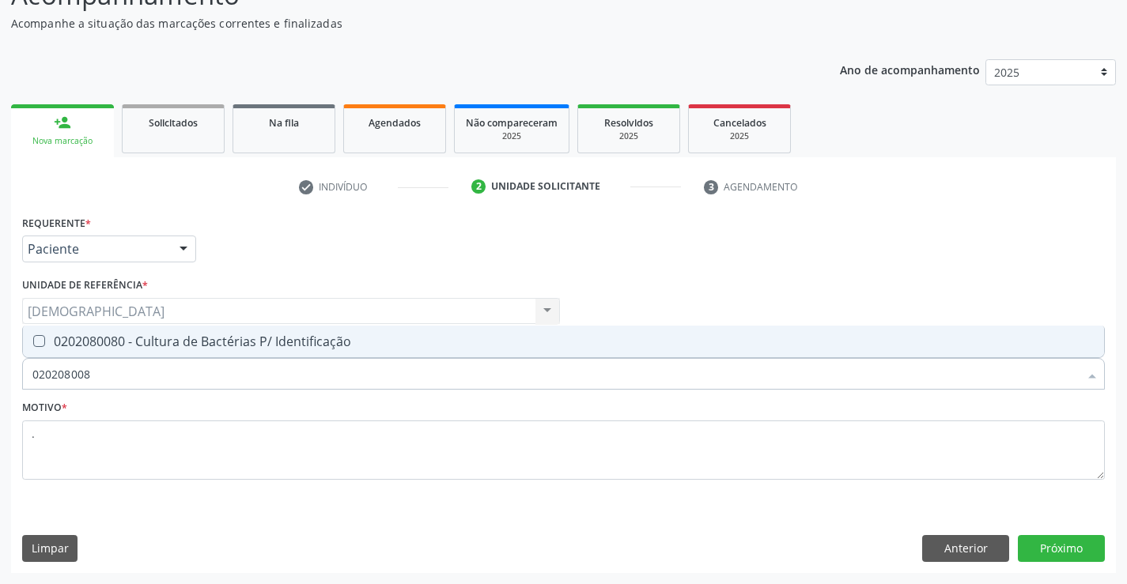
type input "0202080080"
click at [139, 348] on div "0202080080 - Cultura de Bactérias P/ Identificação" at bounding box center [563, 341] width 1062 height 13
checkbox Identificação "true"
type input "02020800"
checkbox Identificação "false"
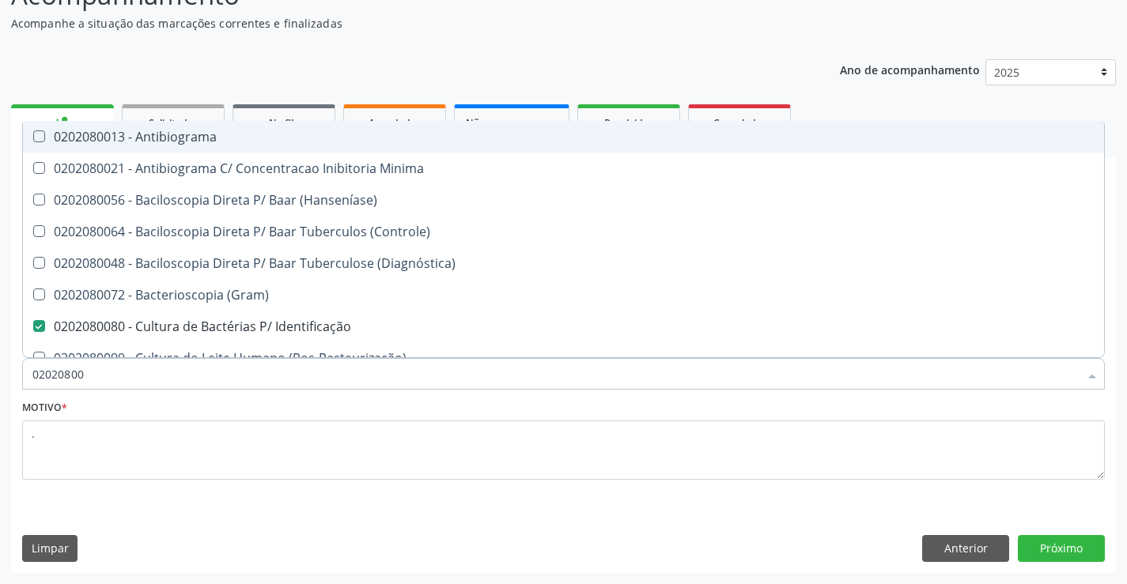
type input "0202080"
checkbox Identificação "false"
type input "02020"
checkbox Identificação "false"
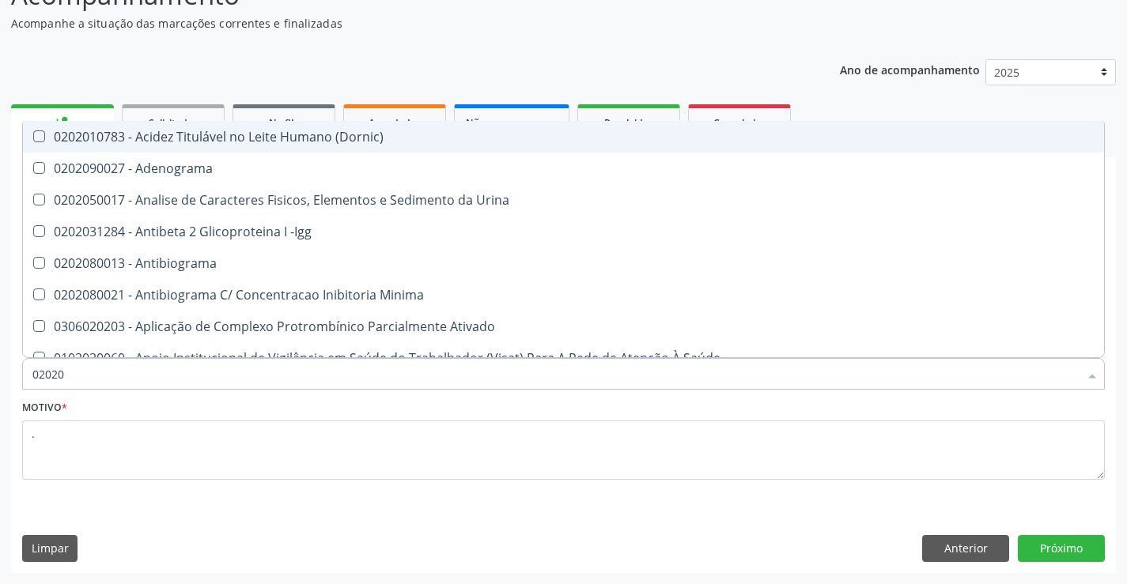
type input "020201"
checkbox Identificação "false"
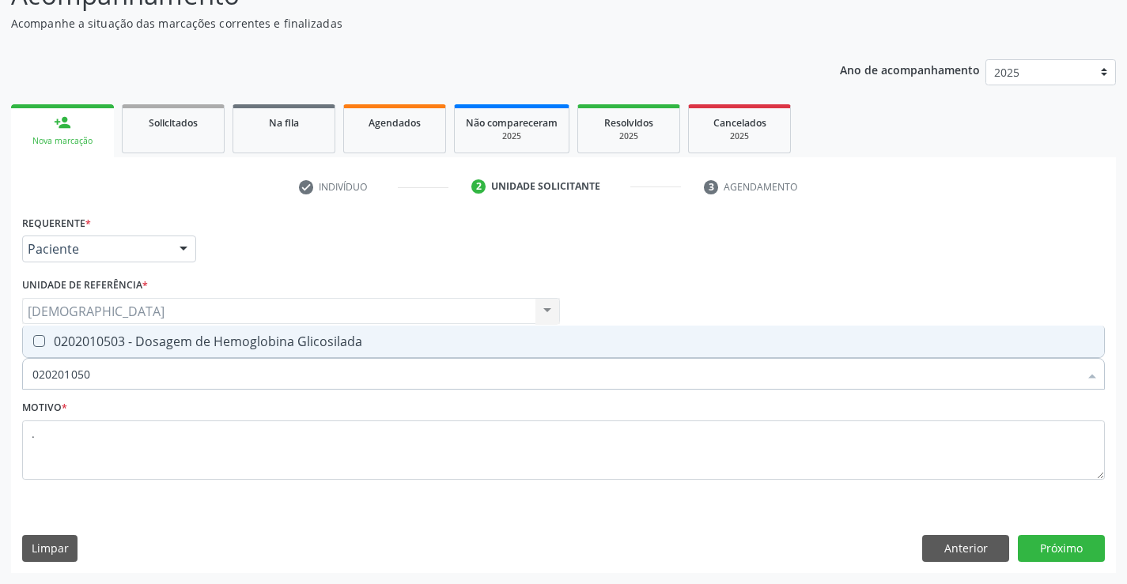
type input "0202010503"
click at [174, 339] on div "0202010503 - Dosagem de Hemoglobina Glicosilada" at bounding box center [563, 341] width 1062 height 13
checkbox Glicosilada "true"
click at [1073, 555] on button "Próximo" at bounding box center [1061, 548] width 87 height 27
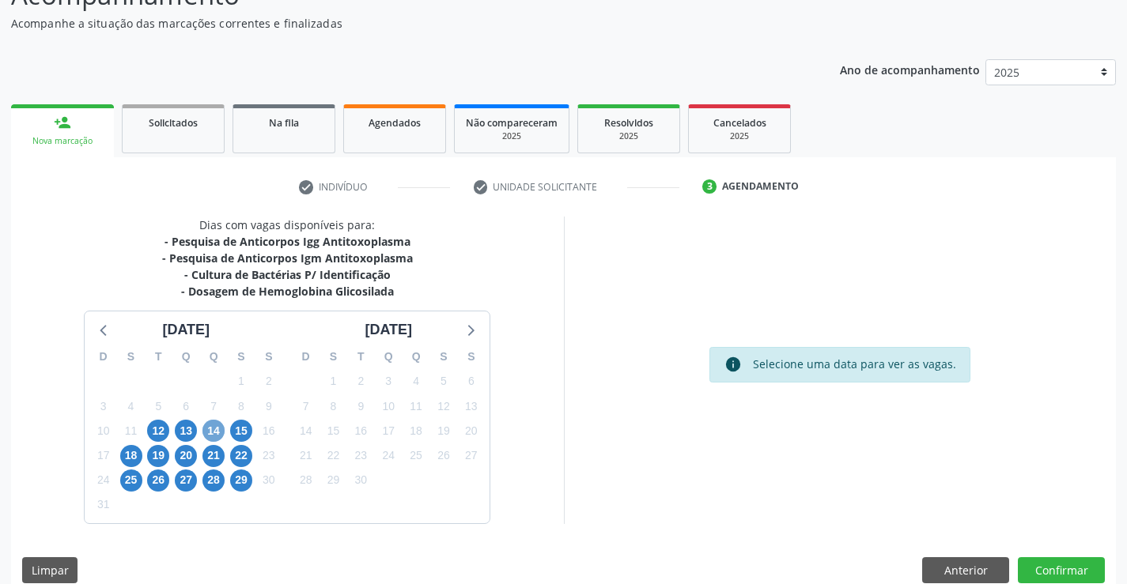
click at [216, 428] on span "14" at bounding box center [213, 431] width 22 height 22
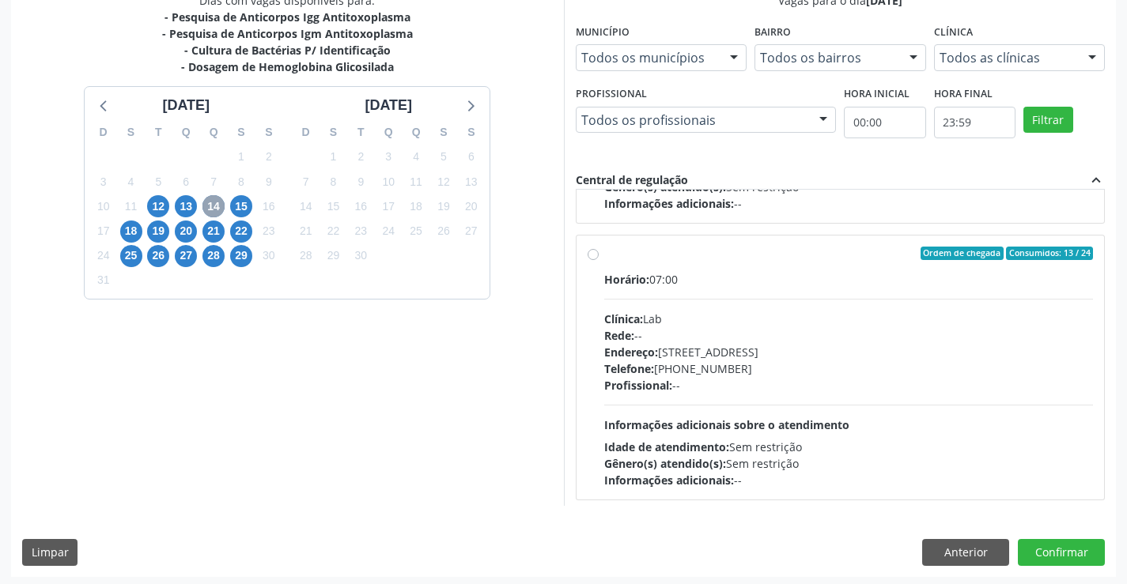
scroll to position [246, 0]
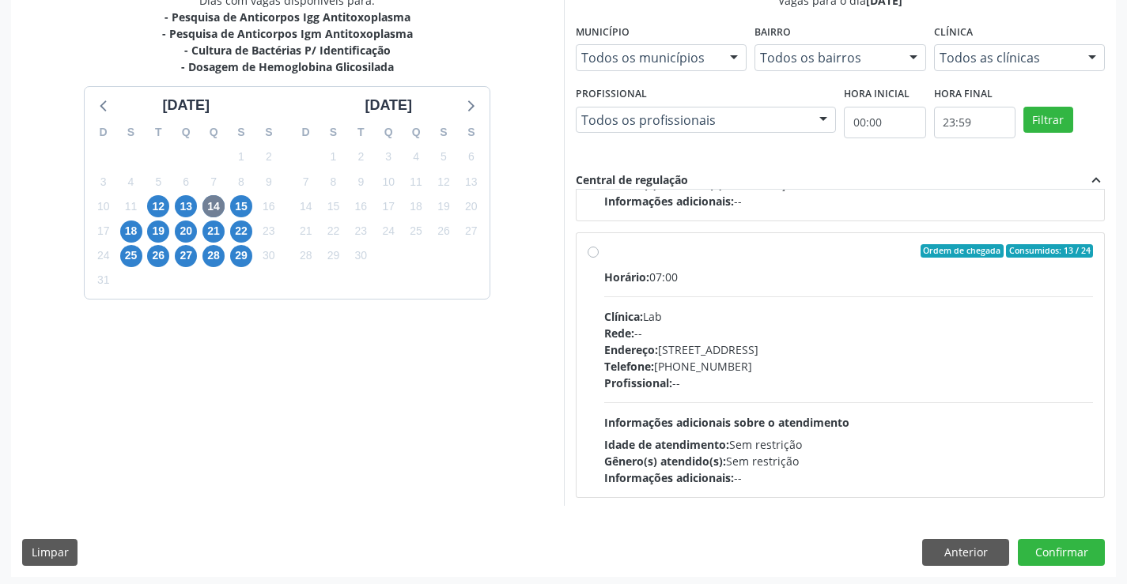
click at [638, 258] on div "Ordem de chegada Consumidos: 13 / 24" at bounding box center [849, 251] width 490 height 14
click at [599, 258] on input "Ordem de chegada Consumidos: 13 / 24 Horário: 07:00 Clínica: Lab Rede: -- Ender…" at bounding box center [593, 251] width 11 height 14
radio input "true"
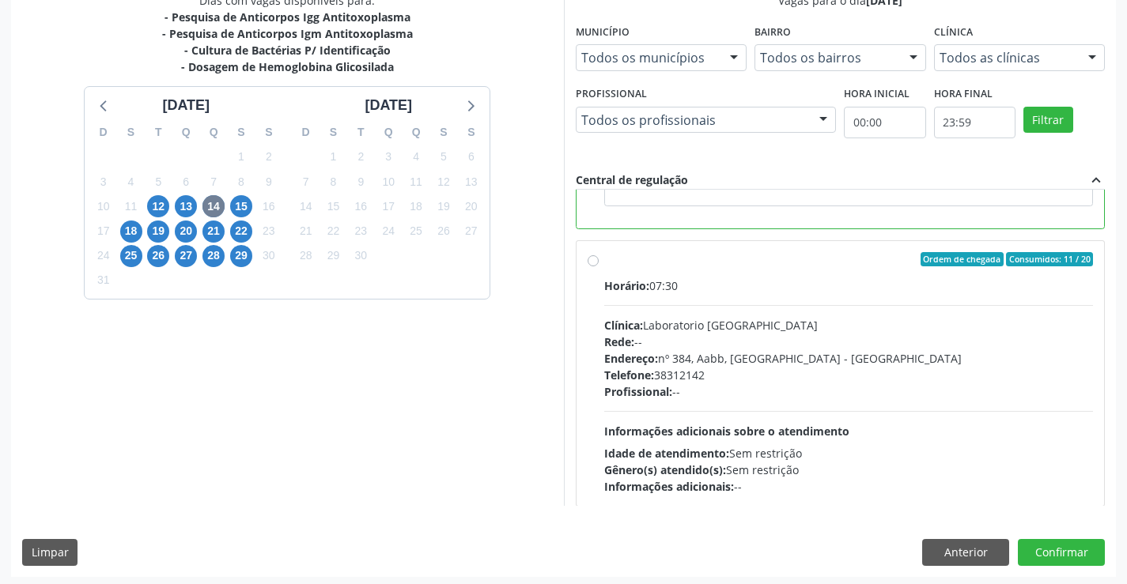
scroll to position [633, 0]
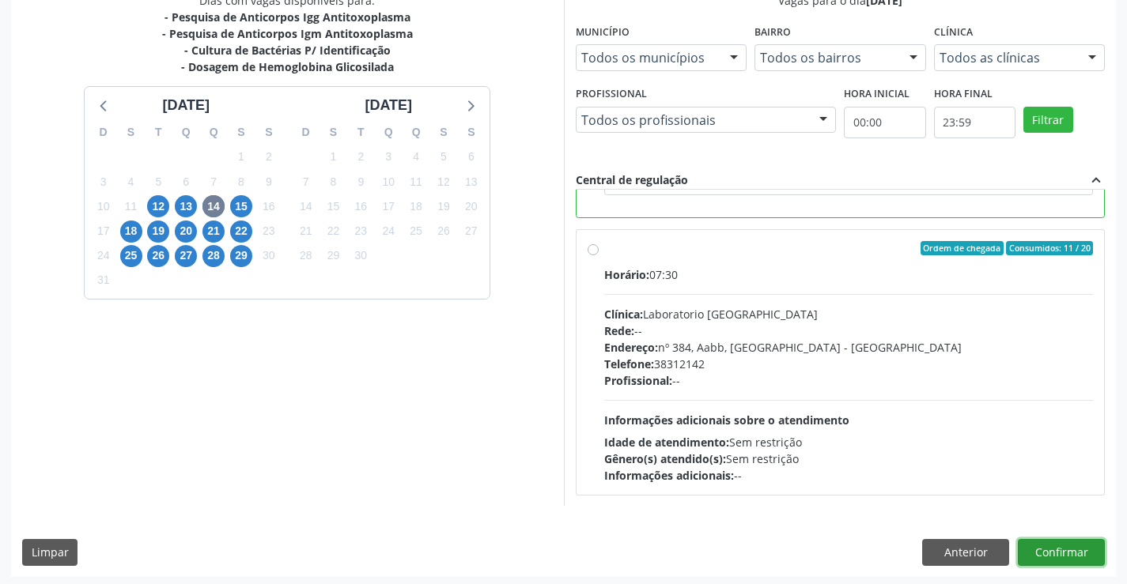
click at [1045, 547] on button "Confirmar" at bounding box center [1061, 552] width 87 height 27
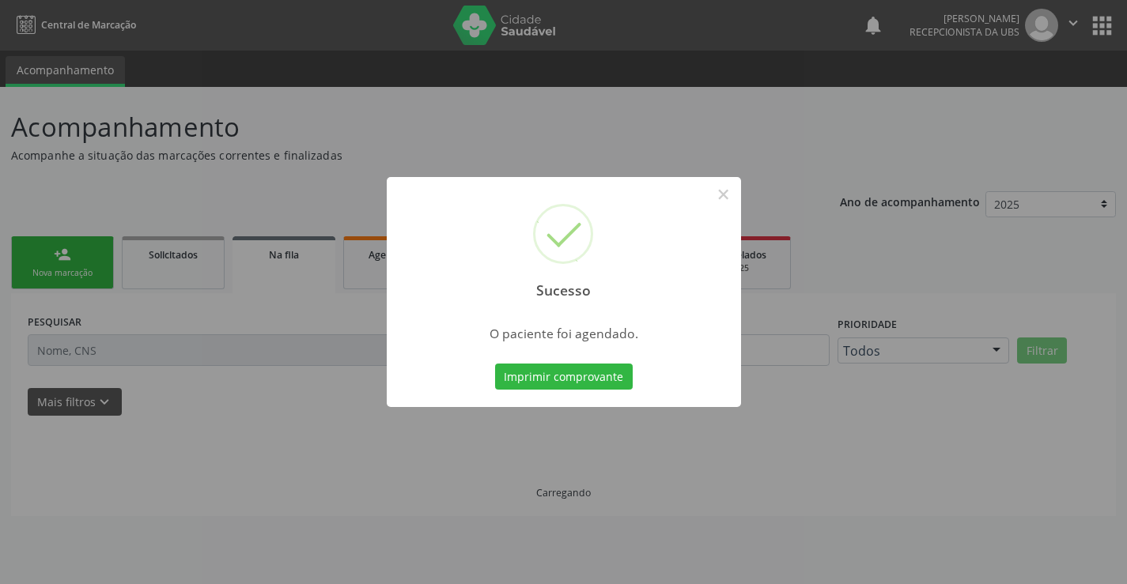
scroll to position [0, 0]
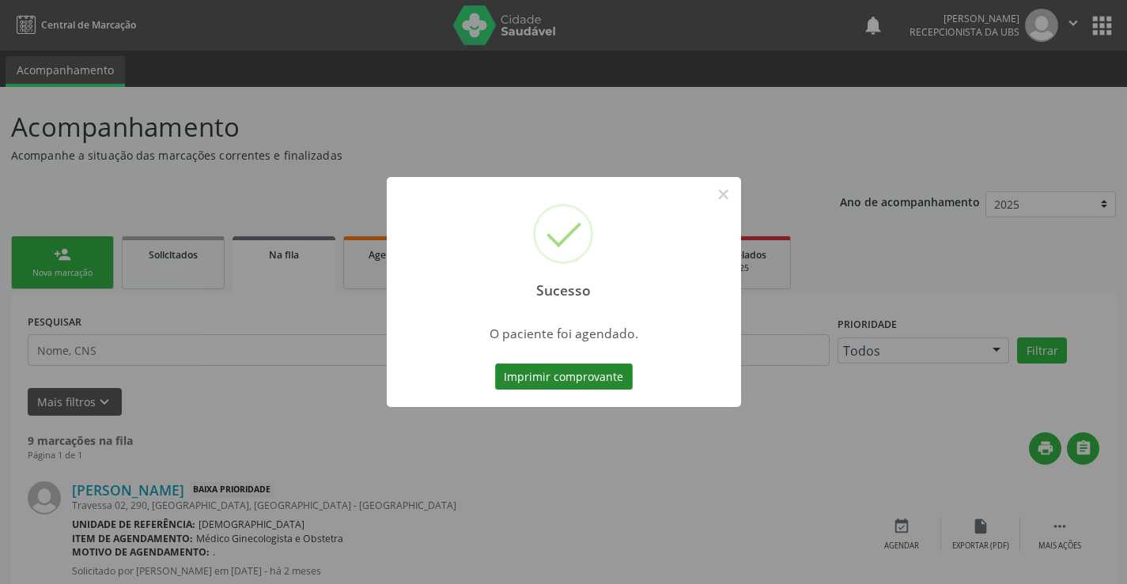
click at [589, 369] on button "Imprimir comprovante" at bounding box center [564, 377] width 138 height 27
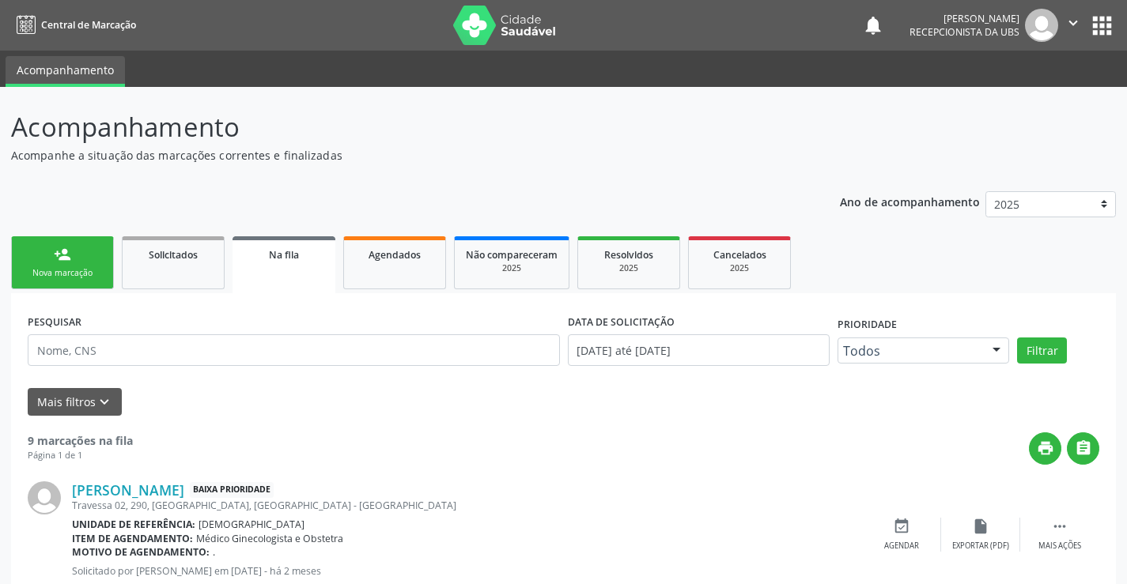
click at [45, 258] on link "person_add Nova marcação" at bounding box center [62, 262] width 103 height 53
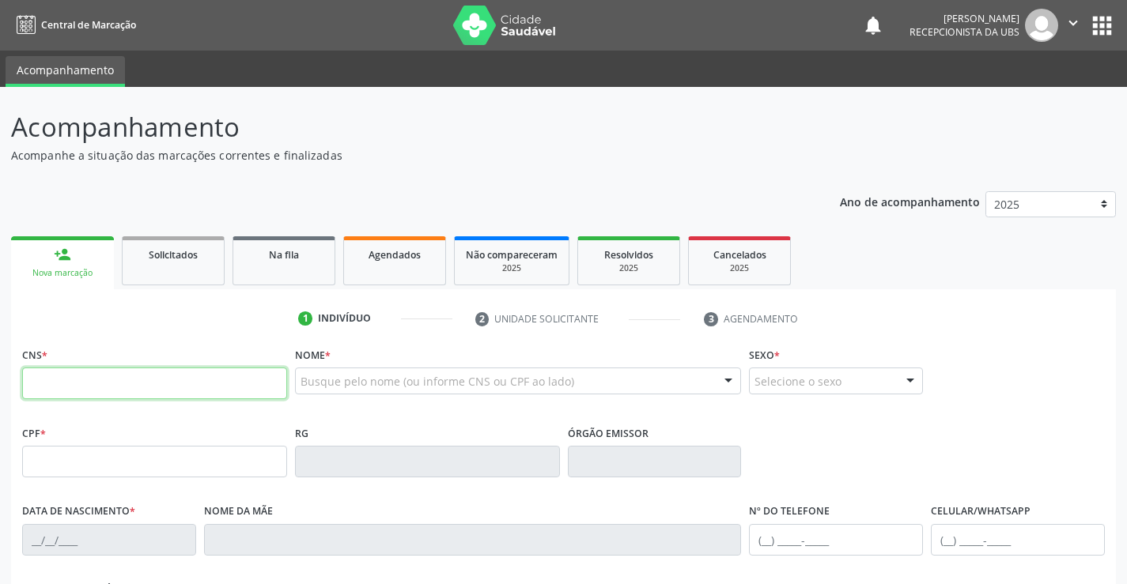
click at [112, 388] on input "text" at bounding box center [154, 384] width 265 height 32
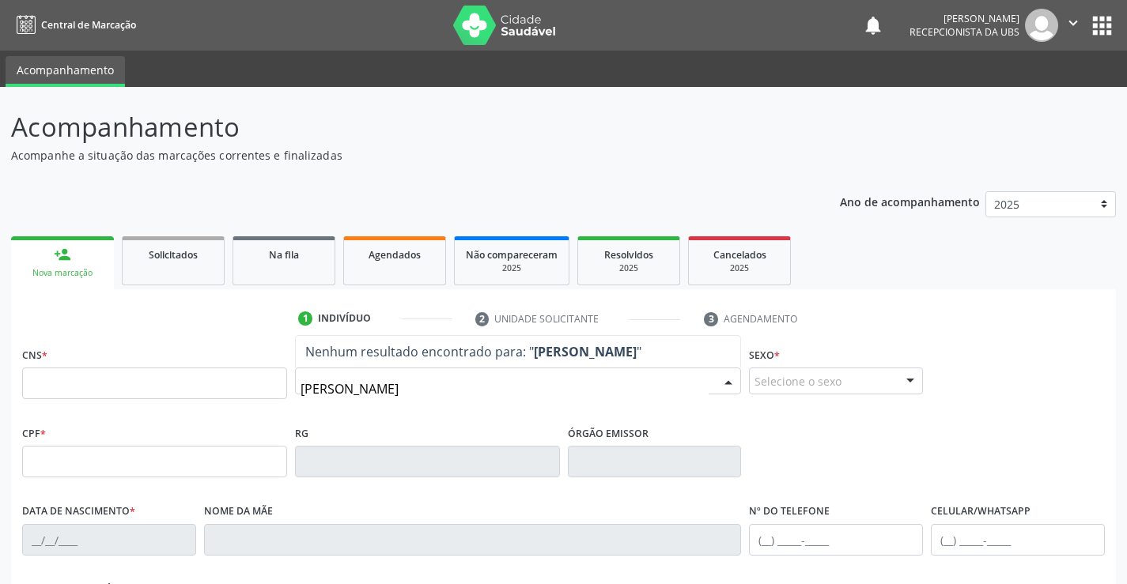
type input "[PERSON_NAME]"
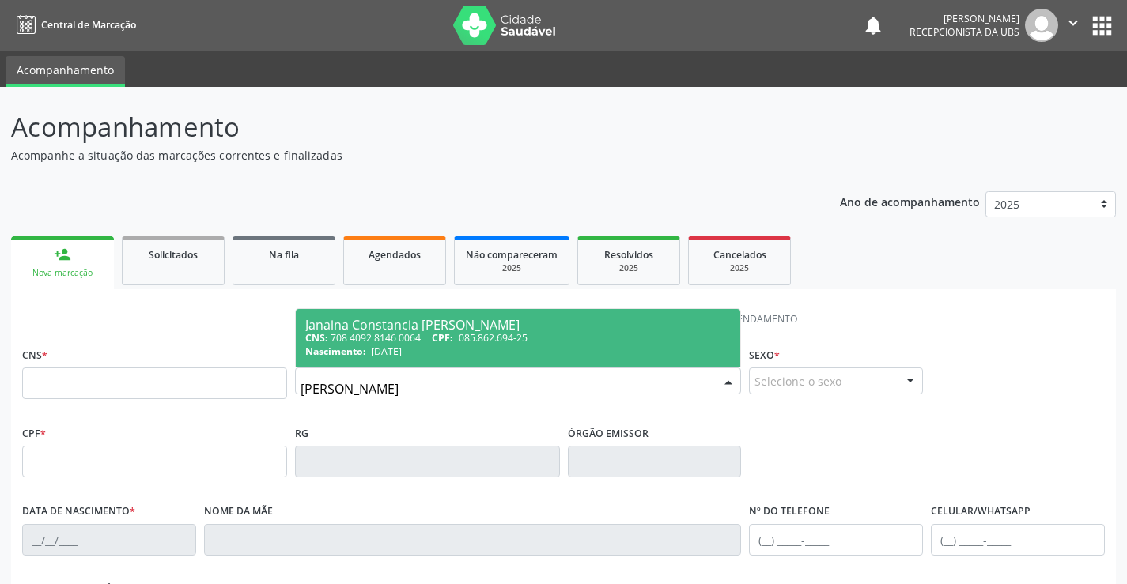
click at [357, 346] on span "Nascimento:" at bounding box center [335, 351] width 61 height 13
type input "708 4092 8146 0064"
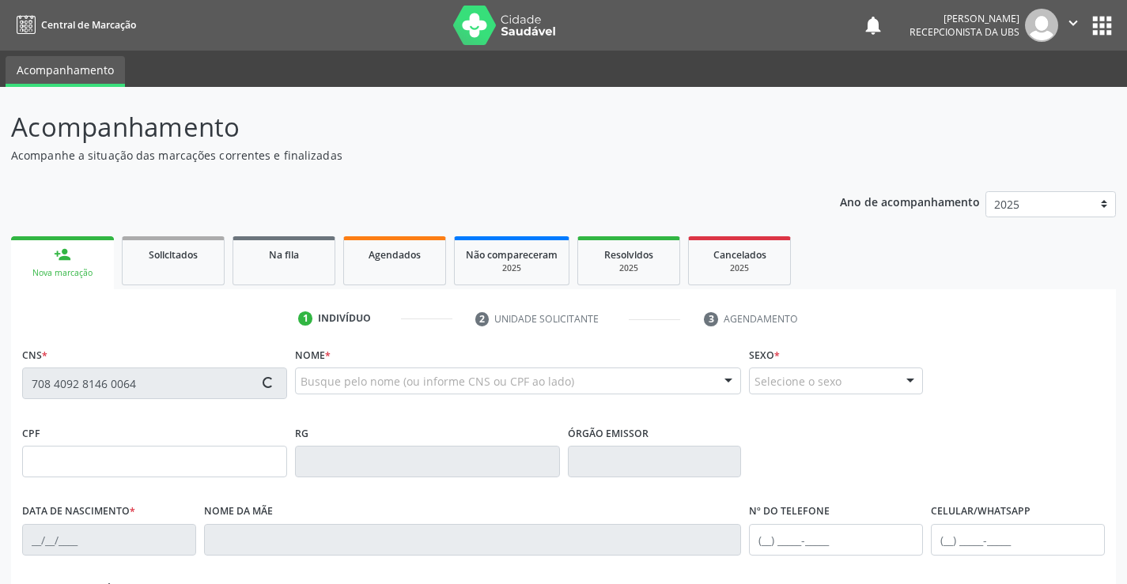
type input "085.862.694-25"
type input "[DATE]"
type input "Terezinha Constancia Gaia Franca"
type input "[PHONE_NUMBER]"
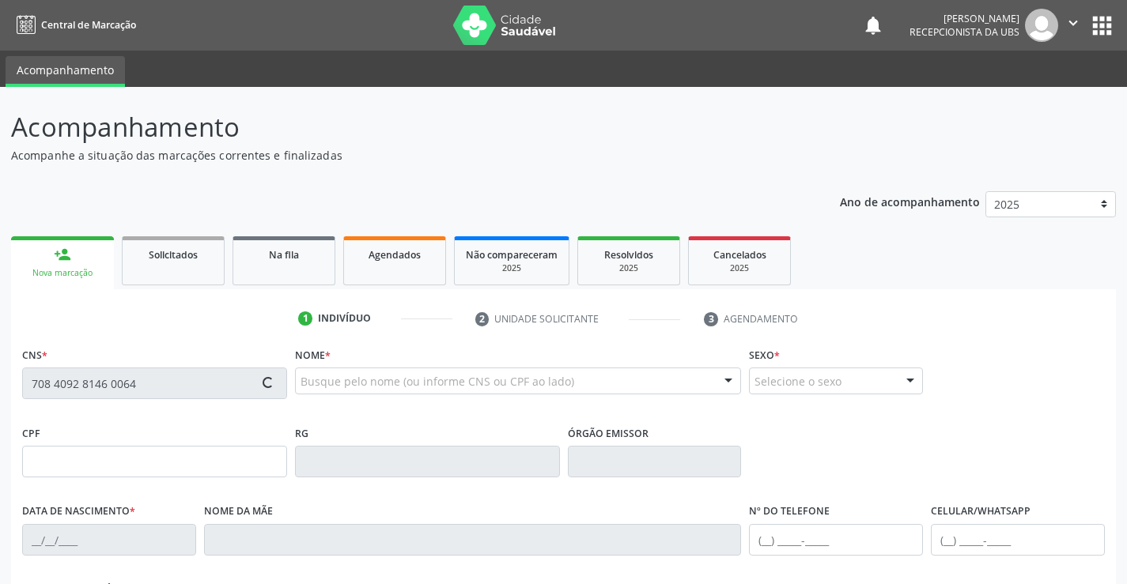
type input "011.805.587-90"
type input "1152"
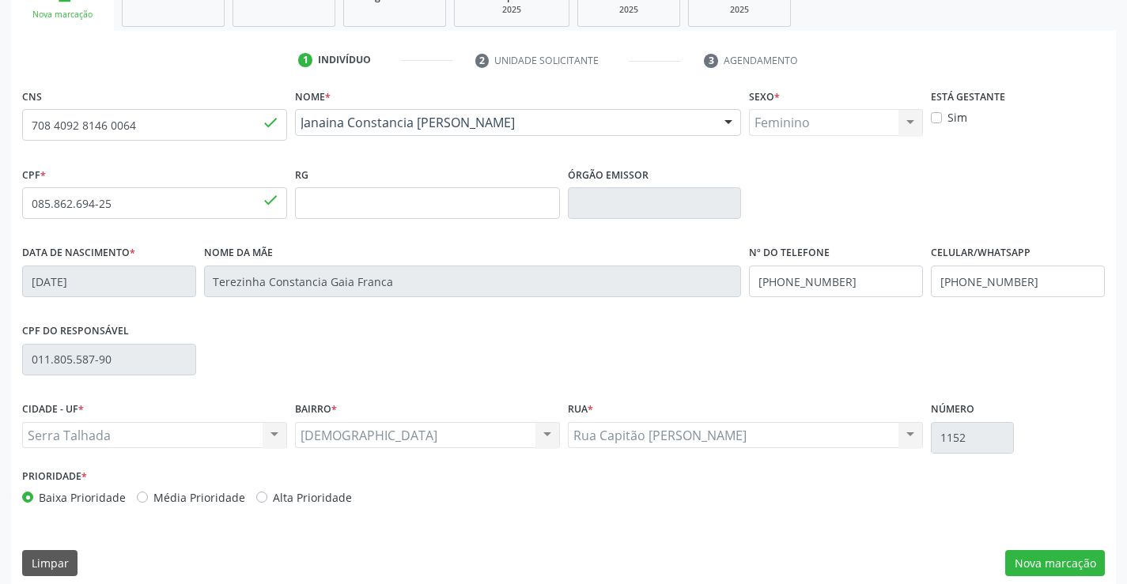
scroll to position [273, 0]
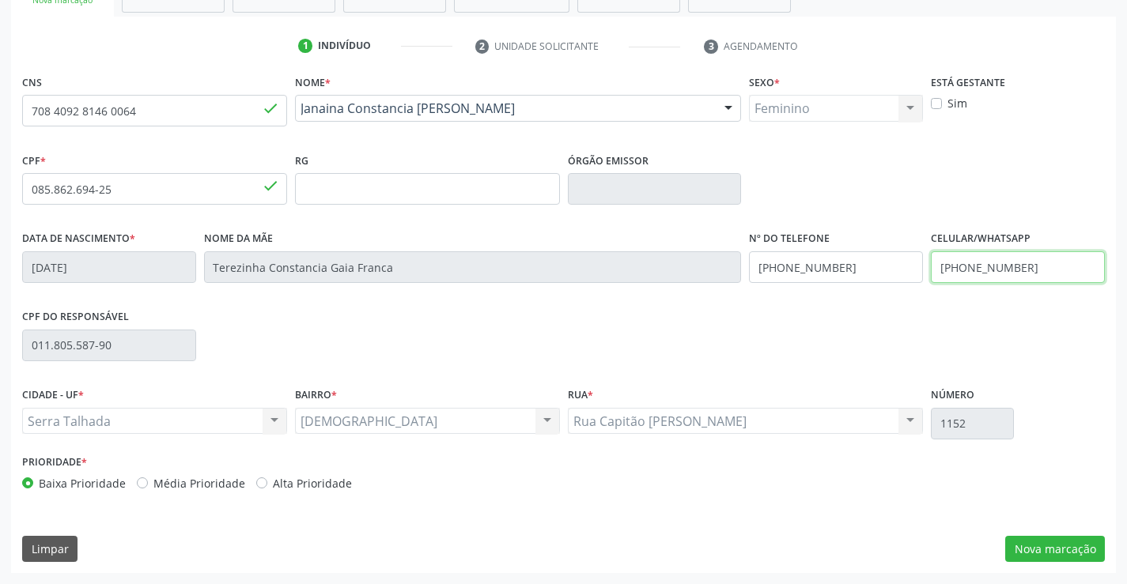
click at [1027, 260] on input "[PHONE_NUMBER]" at bounding box center [1018, 268] width 174 height 32
type input "[PHONE_NUMBER]"
click at [1061, 547] on button "Nova marcação" at bounding box center [1055, 549] width 100 height 27
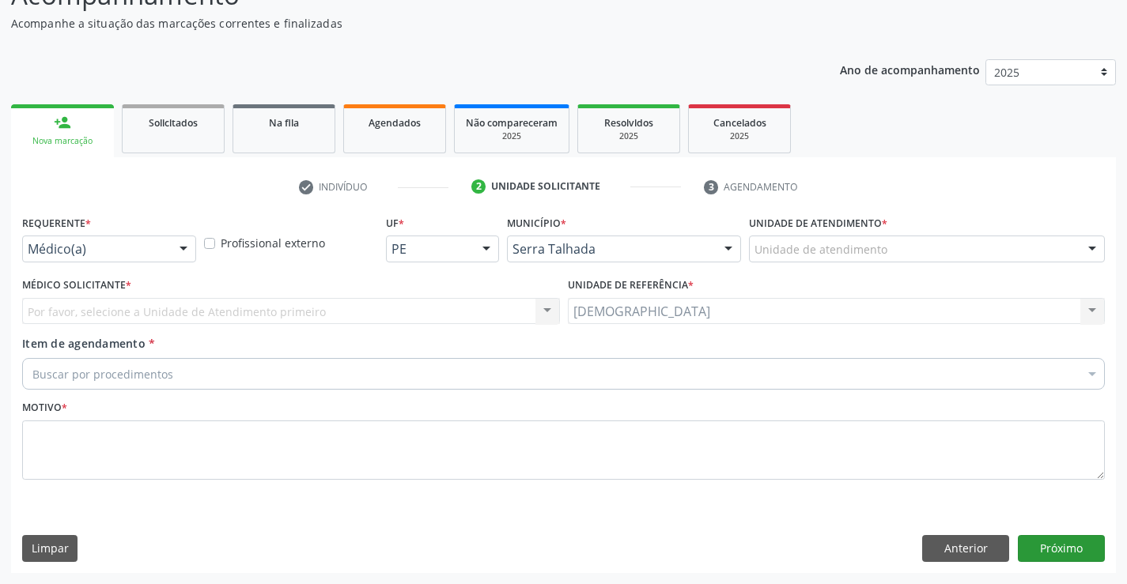
scroll to position [132, 0]
click at [179, 243] on div at bounding box center [184, 249] width 24 height 27
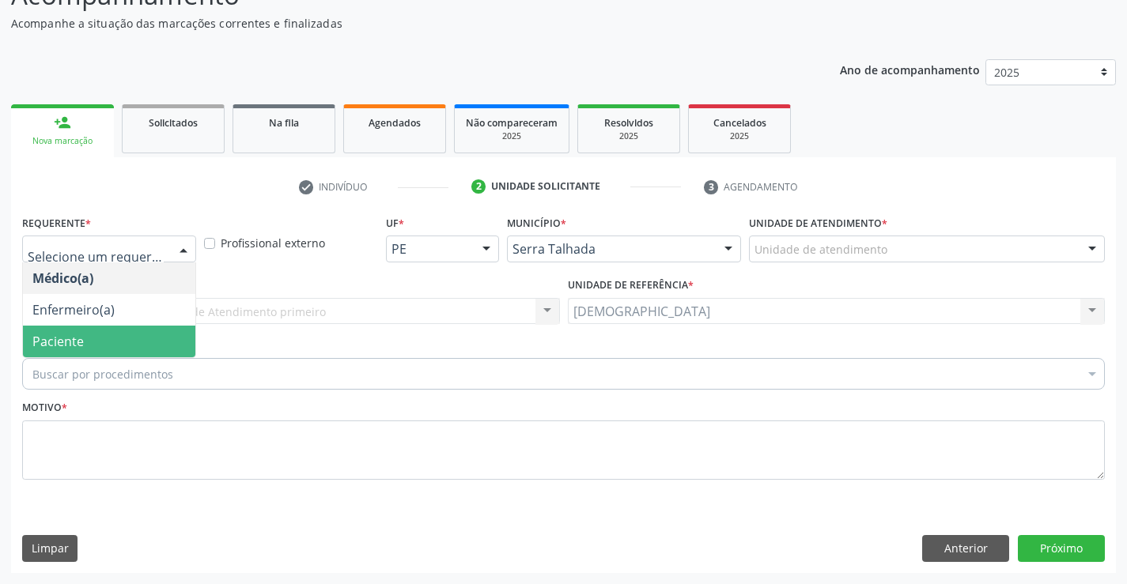
click at [72, 333] on span "Paciente" at bounding box center [57, 341] width 51 height 17
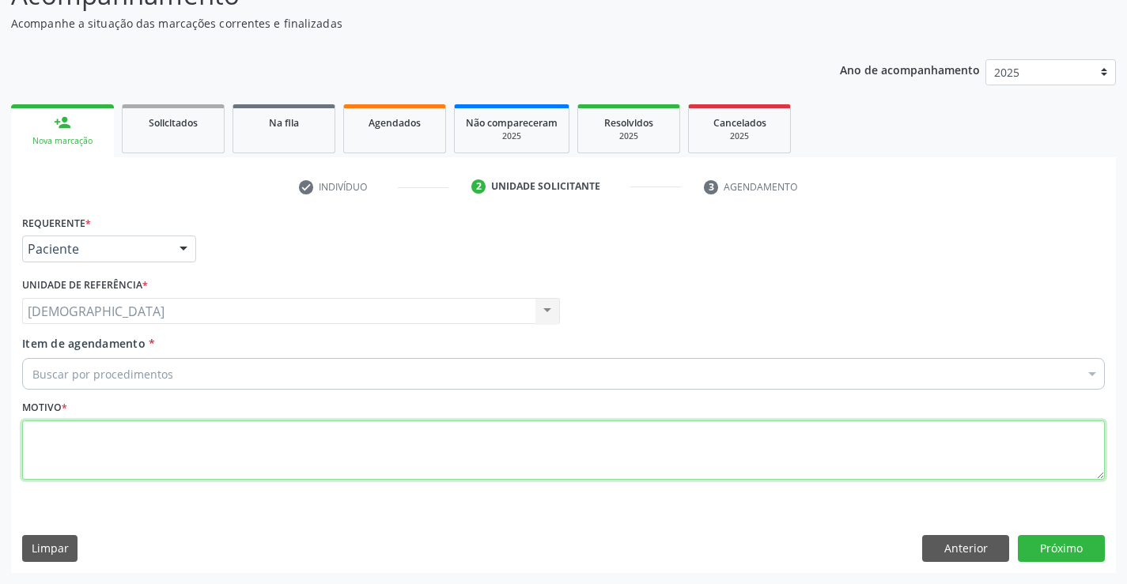
click at [59, 424] on textarea at bounding box center [563, 451] width 1083 height 60
type textarea "."
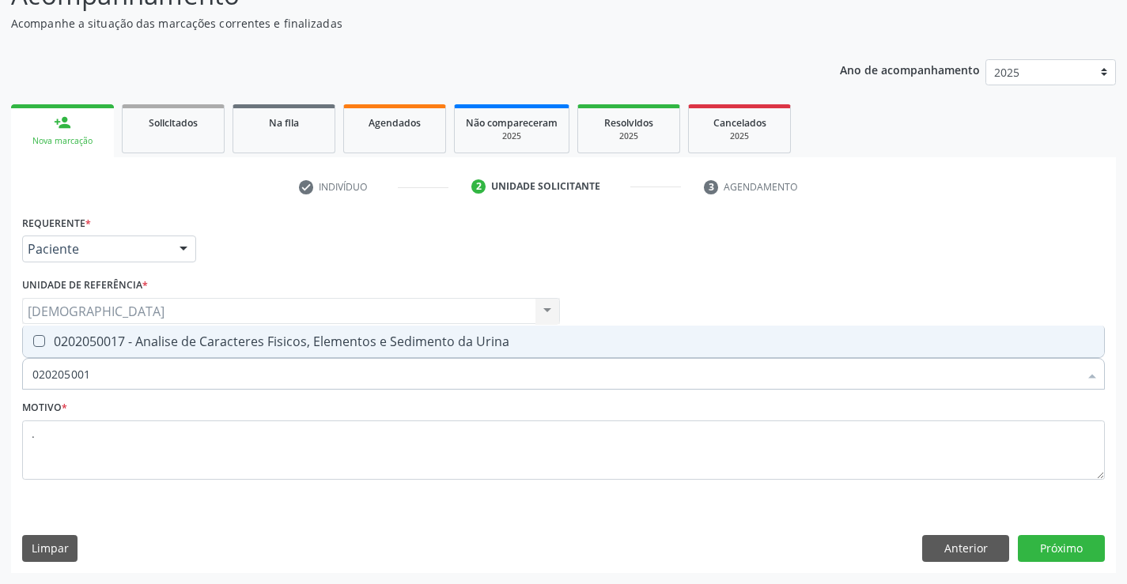
type input "0202050017"
click at [104, 332] on span "0202050017 - Analise de Caracteres Fisicos, Elementos e Sedimento da Urina" at bounding box center [563, 342] width 1081 height 32
checkbox Urina "true"
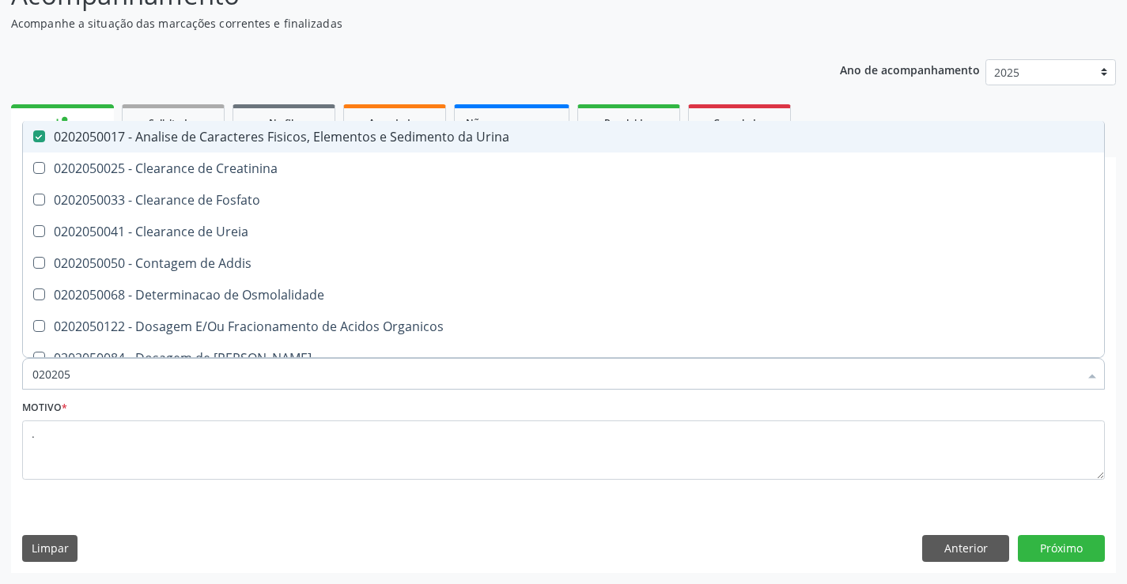
type input "02020"
checkbox Urina "false"
checkbox Fosfato "true"
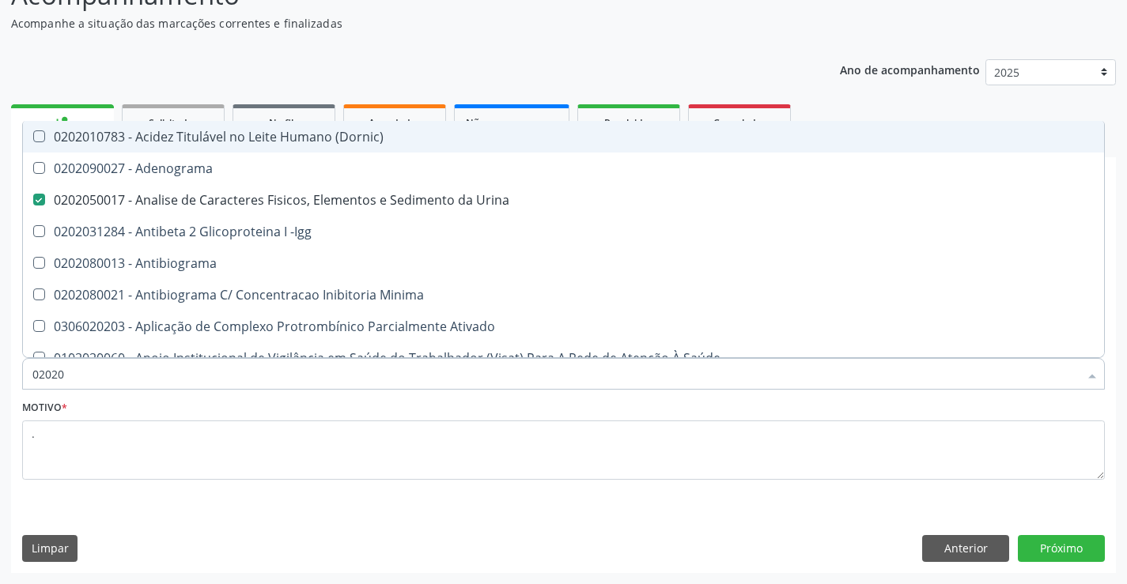
type input "020202"
checkbox Urina "false"
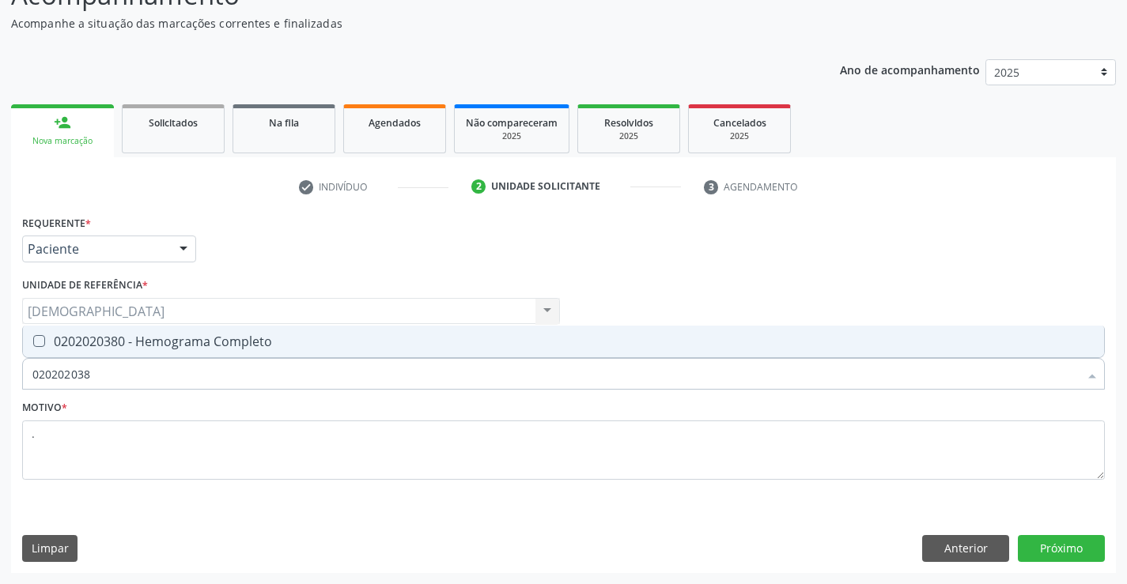
type input "0202020380"
click at [94, 344] on div "0202020380 - Hemograma Completo" at bounding box center [563, 341] width 1062 height 13
checkbox Completo "true"
type input "02020203"
checkbox Completo "false"
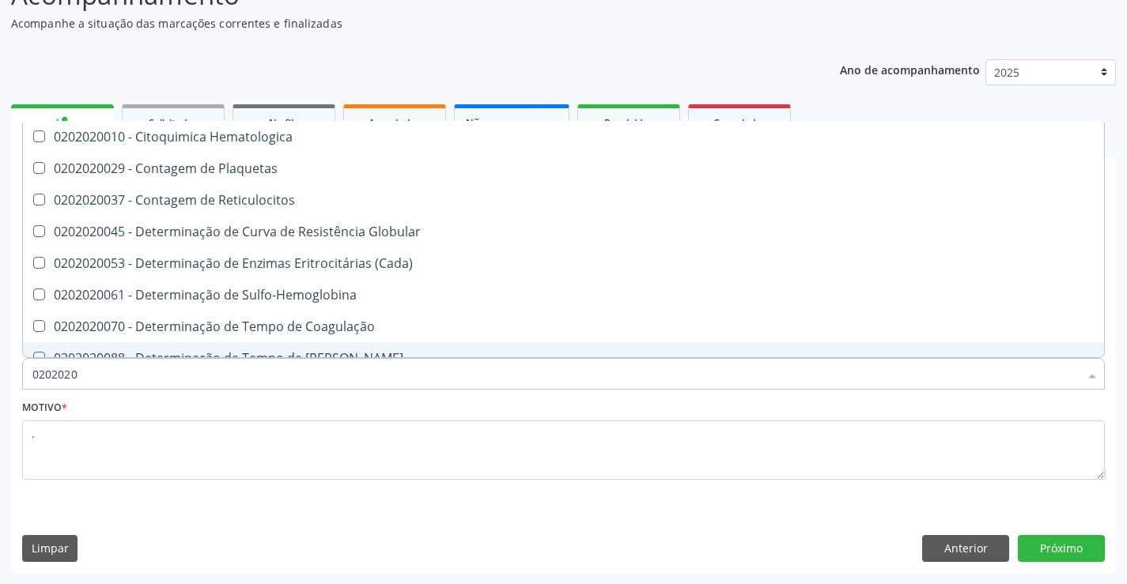
type input "020202"
checkbox Completo "false"
checkbox Leucograma "true"
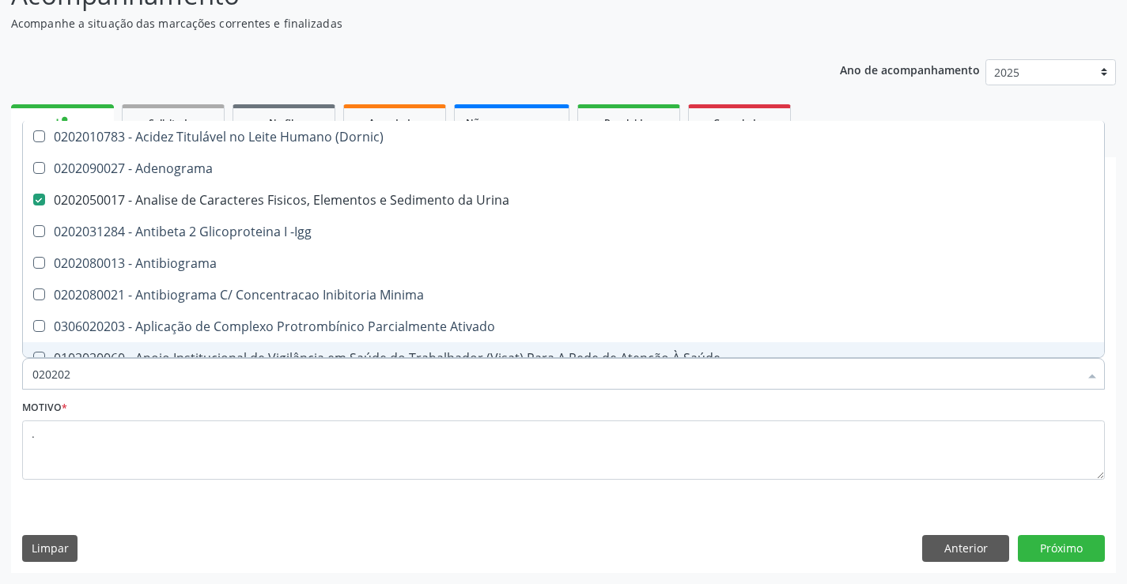
type input "02020"
checkbox Urina "true"
checkbox Molecular "false"
type input "020201"
checkbox Urina "false"
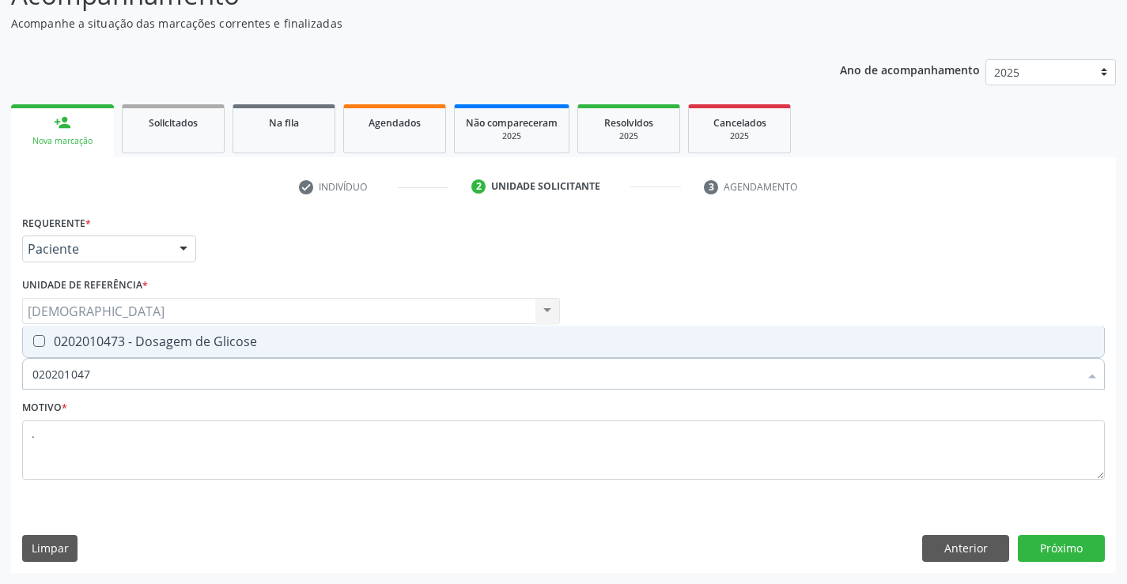
type input "0202010473"
click at [94, 344] on div "0202010473 - Dosagem de Glicose" at bounding box center [563, 341] width 1062 height 13
checkbox Glicose "true"
click at [1074, 550] on button "Próximo" at bounding box center [1061, 548] width 87 height 27
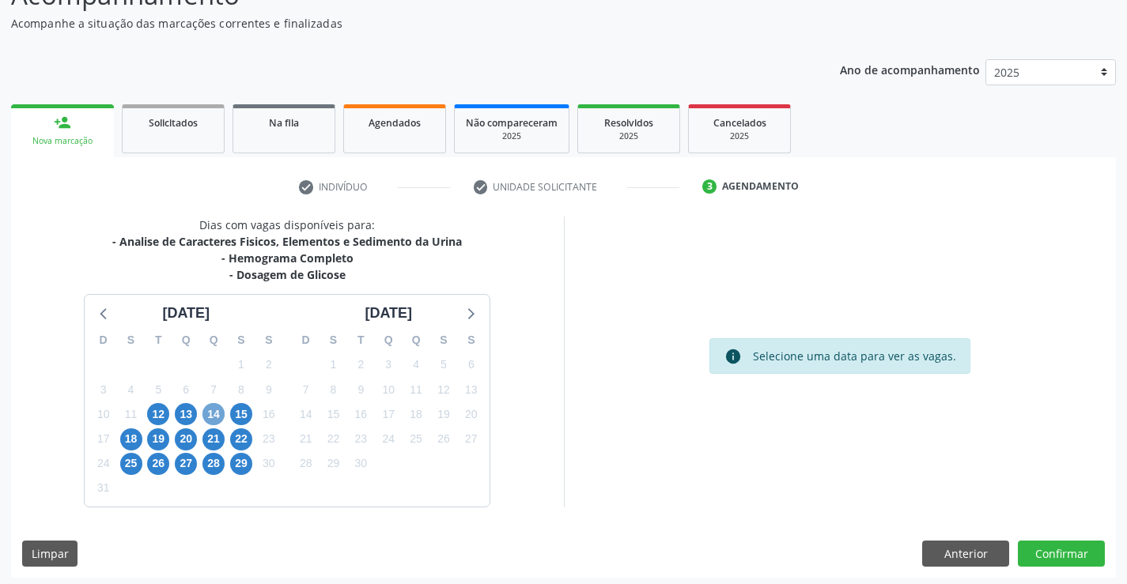
click at [210, 416] on span "14" at bounding box center [213, 414] width 22 height 22
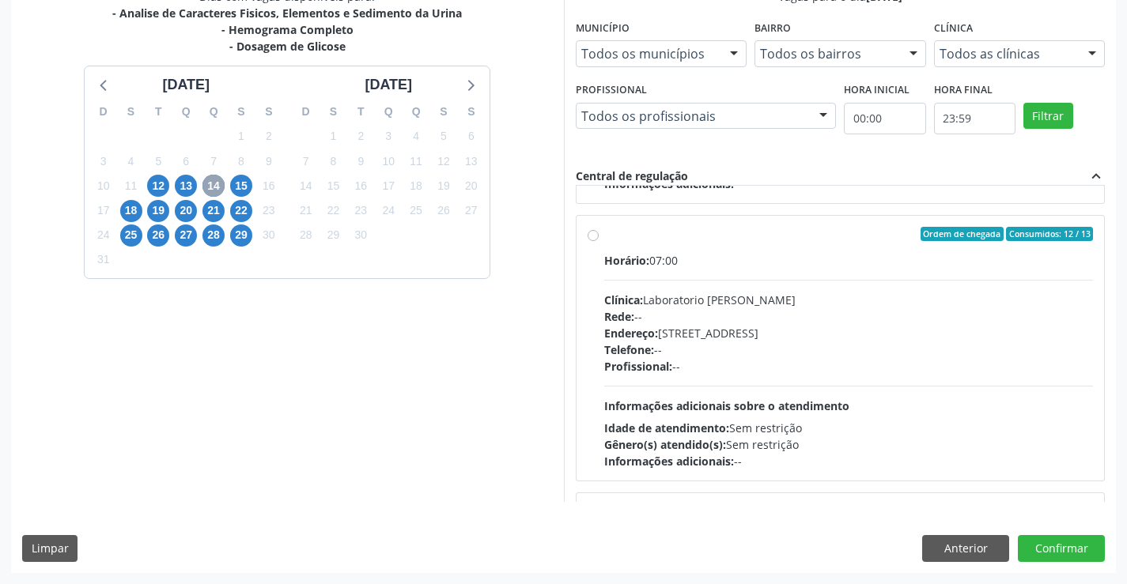
scroll to position [548, 0]
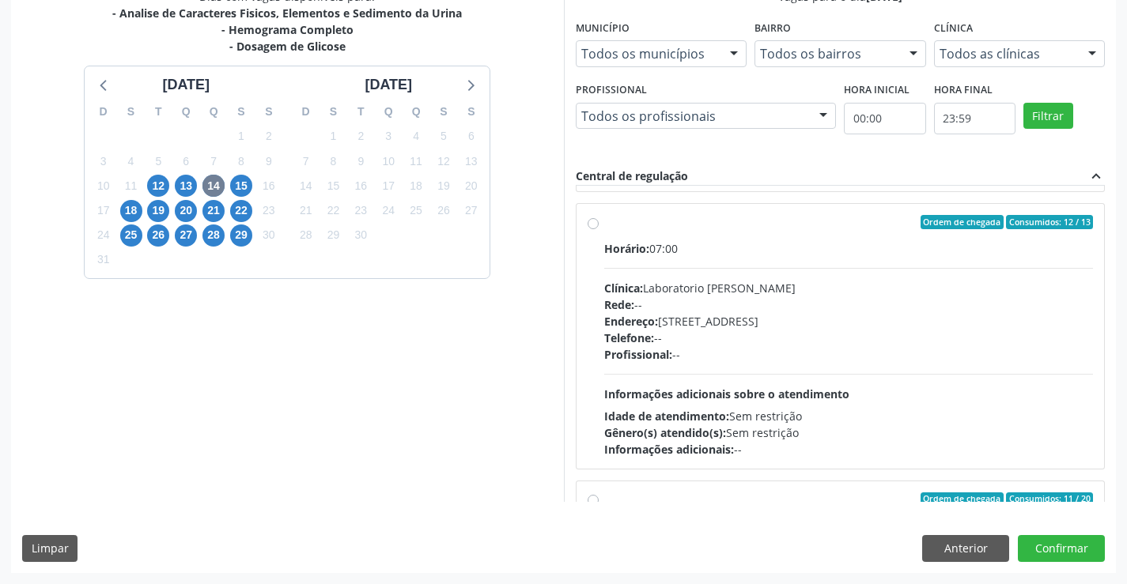
click at [648, 227] on div "Ordem de chegada Consumidos: 12 / 13" at bounding box center [849, 222] width 490 height 14
click at [599, 227] on input "Ordem de chegada Consumidos: 12 / 13 Horário: 07:00 Clínica: Laboratorio [PERSO…" at bounding box center [593, 222] width 11 height 14
radio input "true"
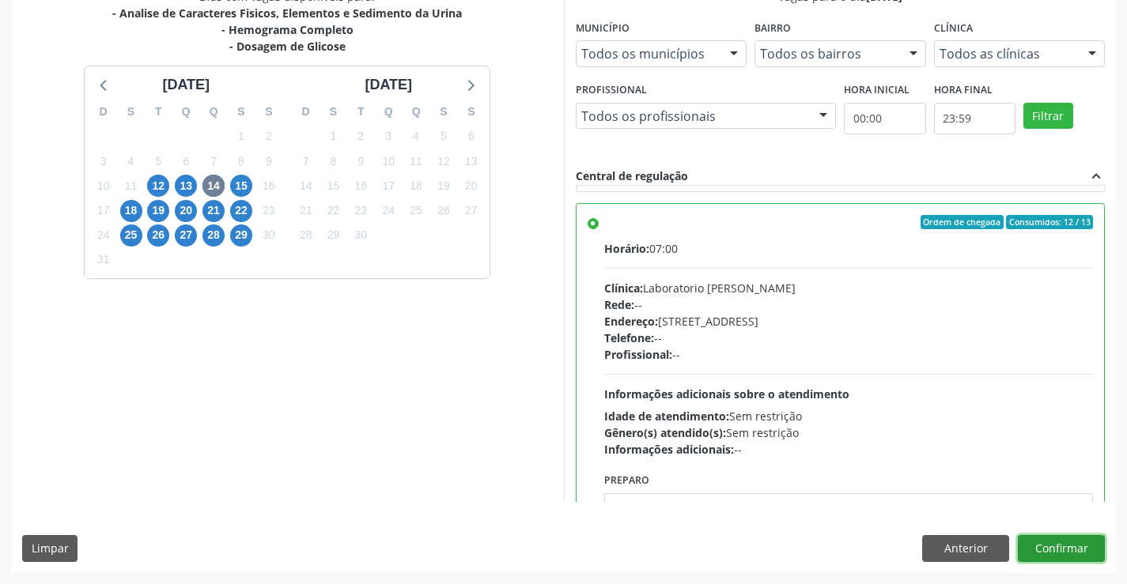
click at [1046, 550] on button "Confirmar" at bounding box center [1061, 548] width 87 height 27
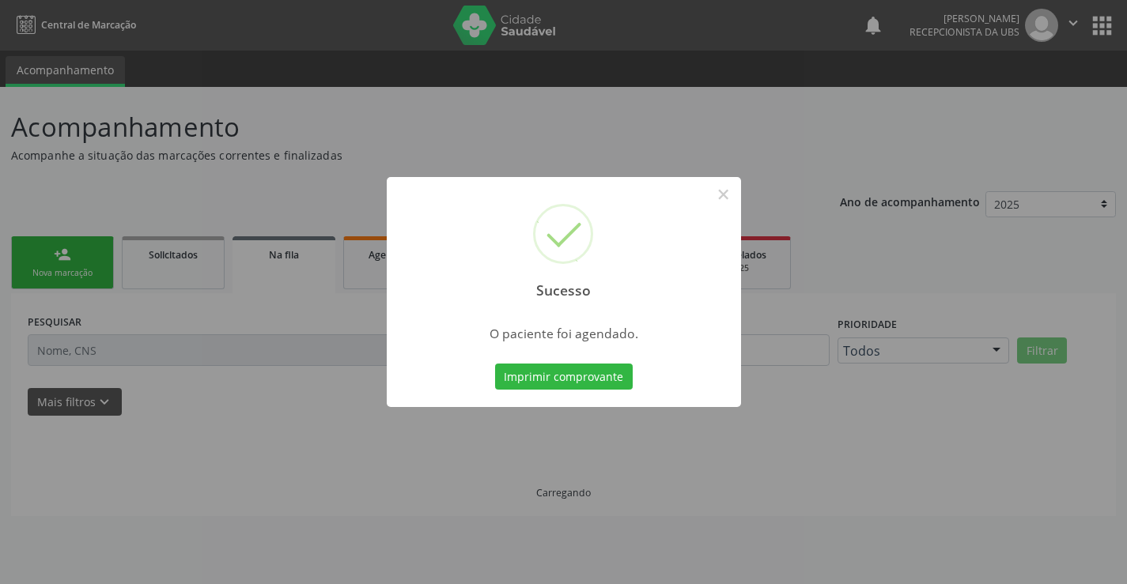
scroll to position [0, 0]
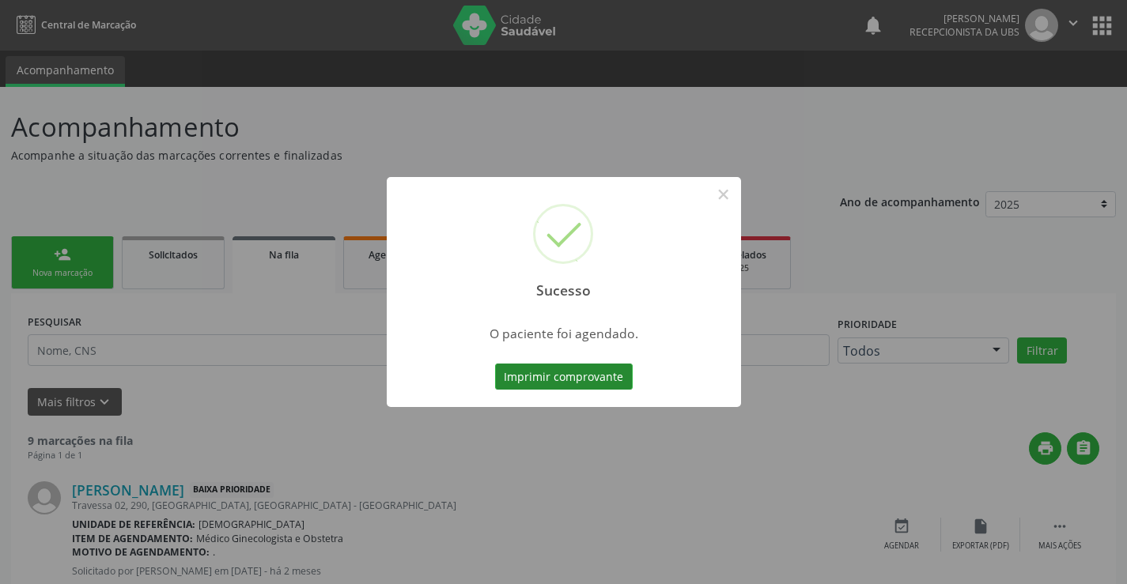
click at [558, 380] on button "Imprimir comprovante" at bounding box center [564, 377] width 138 height 27
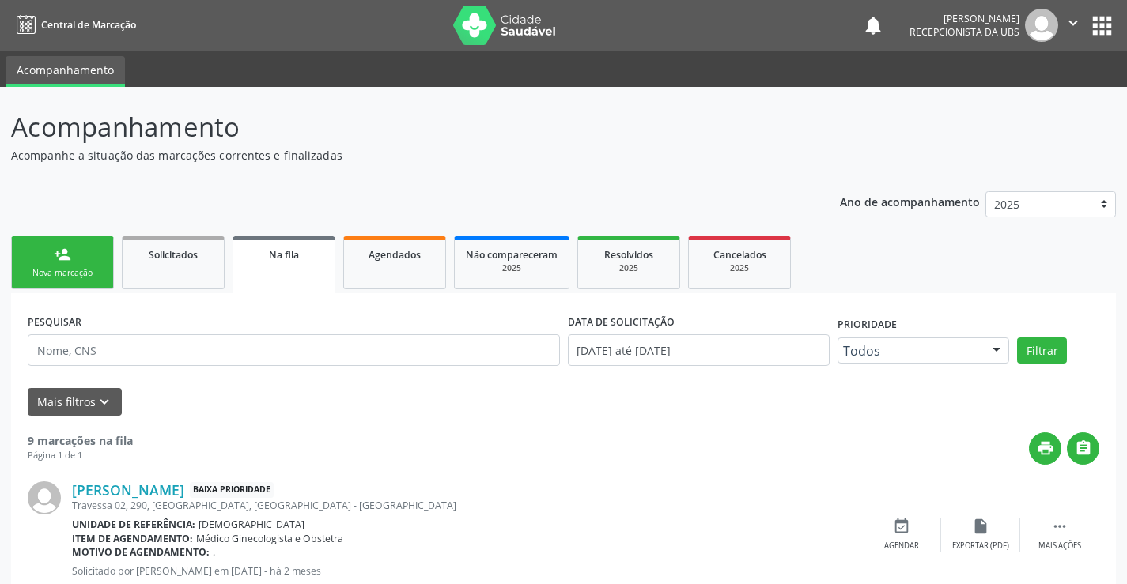
click at [1069, 11] on button "" at bounding box center [1073, 25] width 30 height 33
click at [1015, 98] on link "Sair" at bounding box center [1032, 96] width 109 height 22
